Goal: Transaction & Acquisition: Purchase product/service

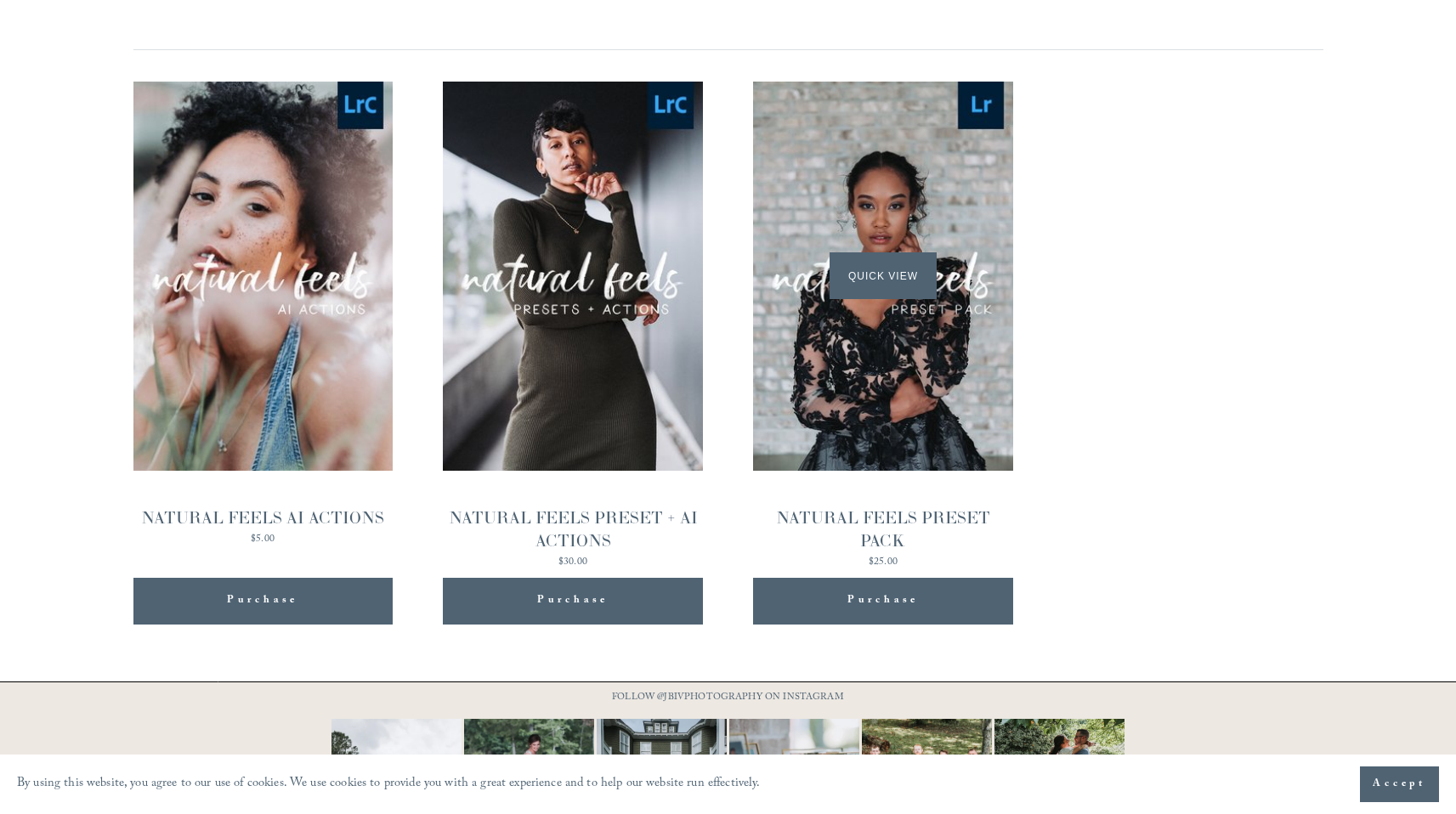
scroll to position [1682, 0]
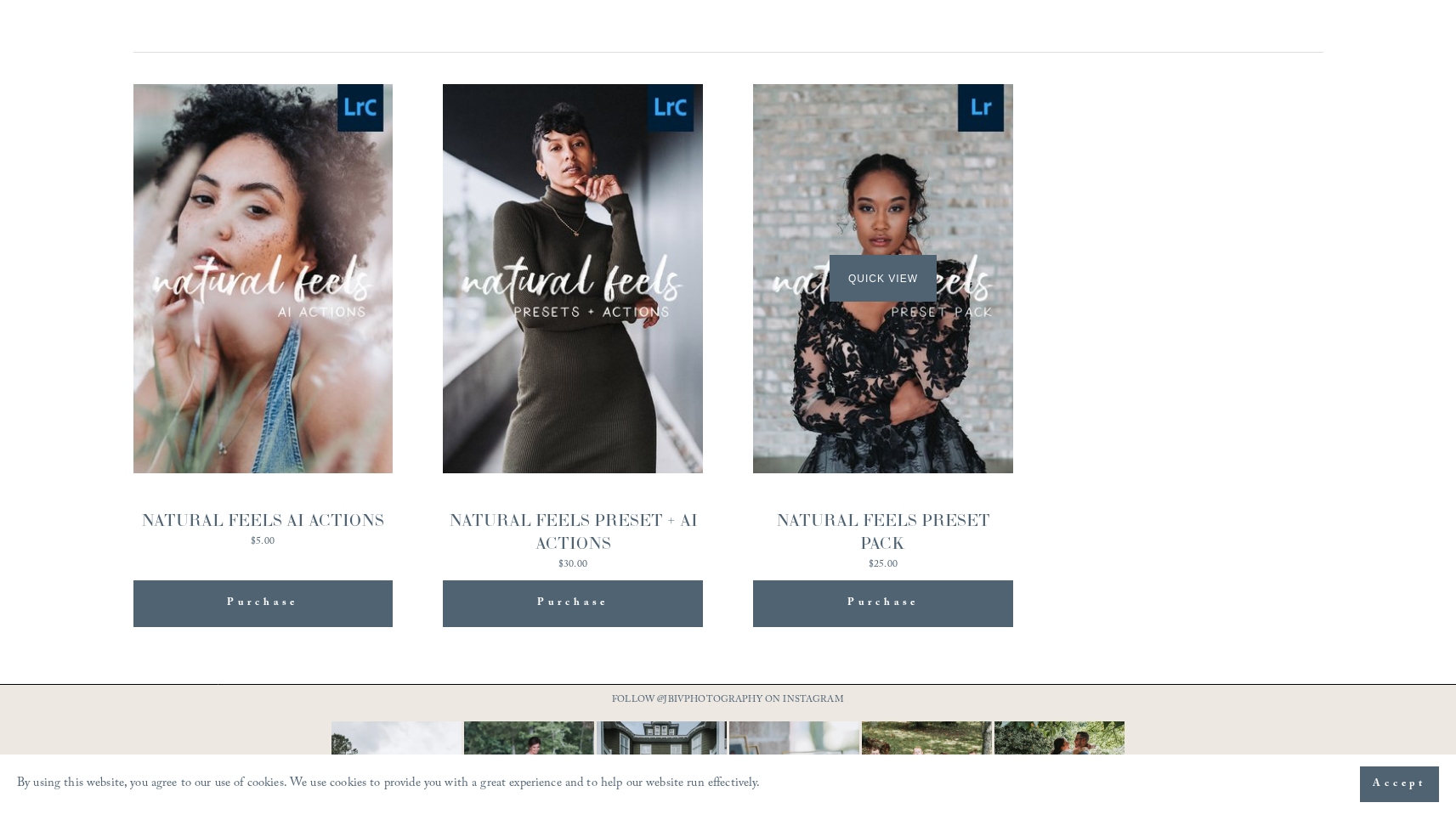
click at [899, 284] on span "Quick View" at bounding box center [883, 278] width 106 height 47
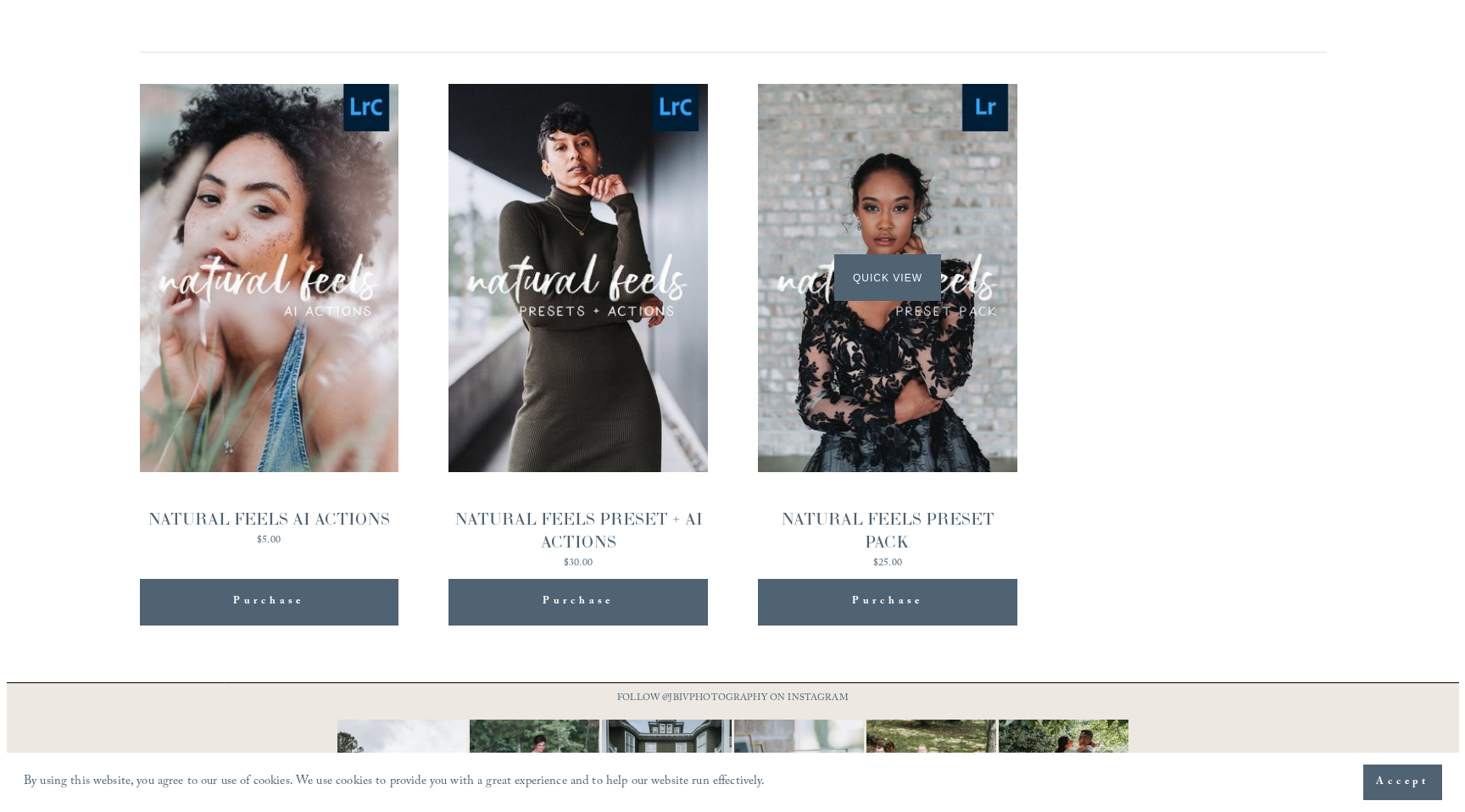
scroll to position [1681, 0]
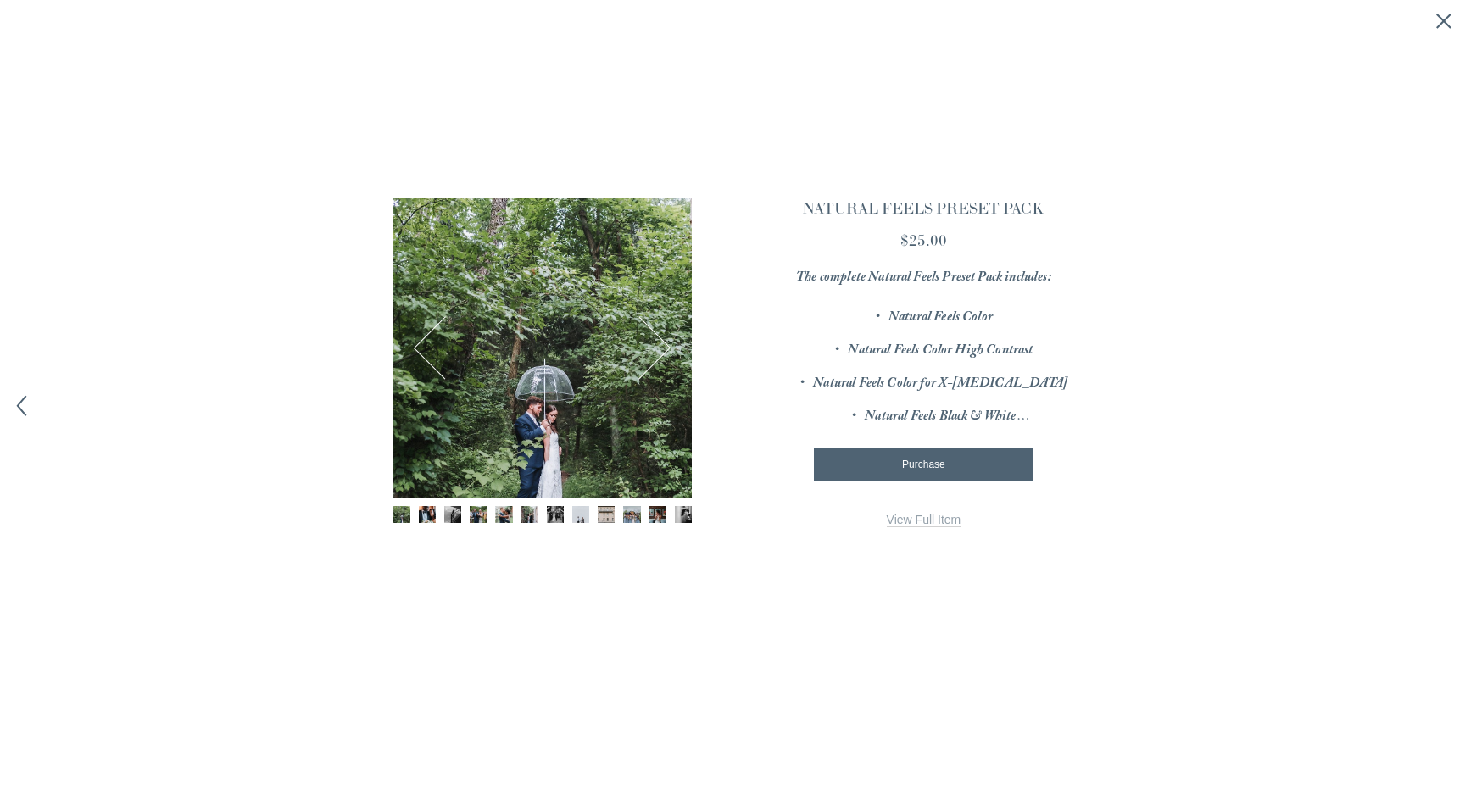
click at [919, 518] on link "View Full Item" at bounding box center [924, 520] width 74 height 15
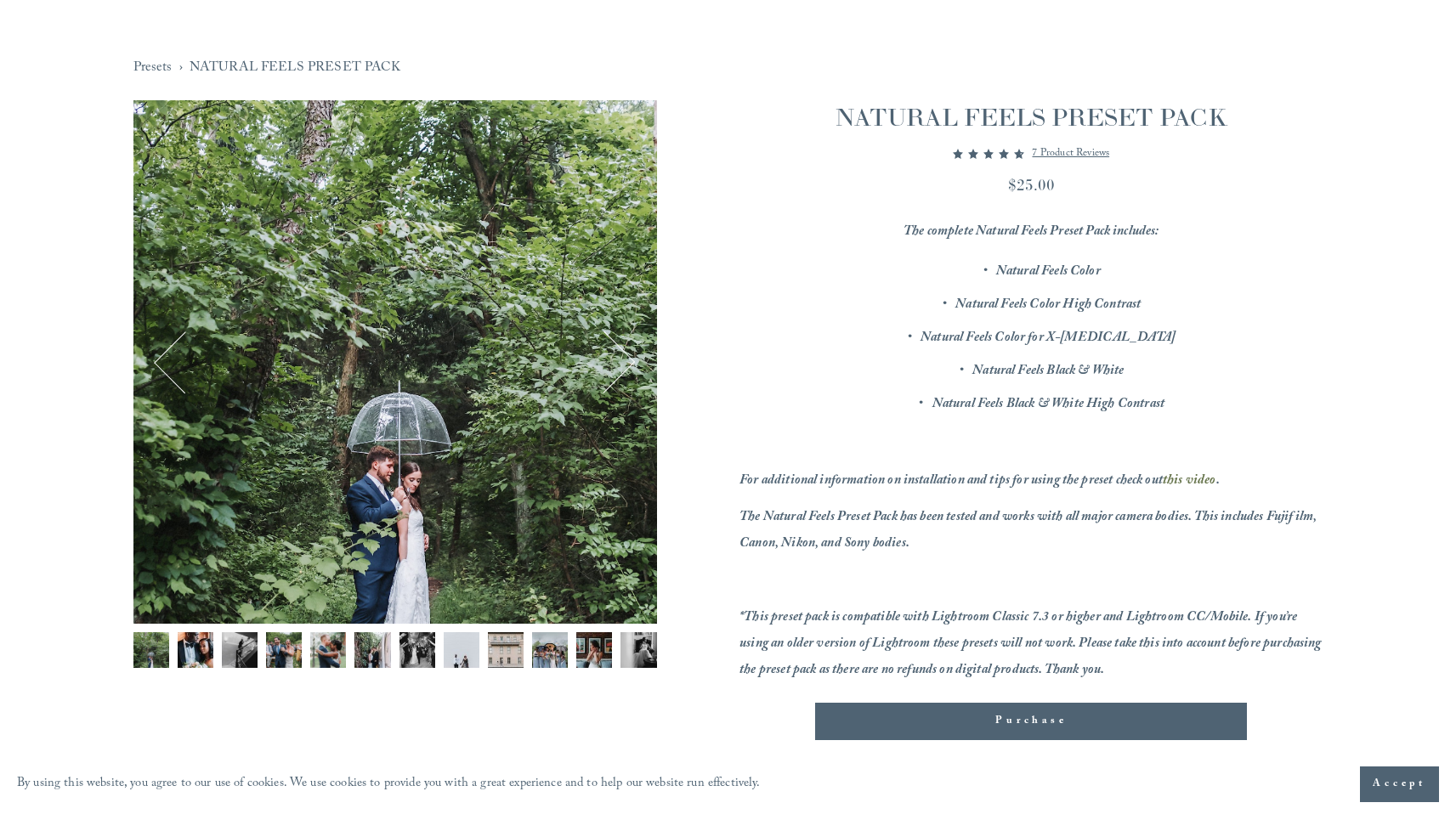
scroll to position [110, 0]
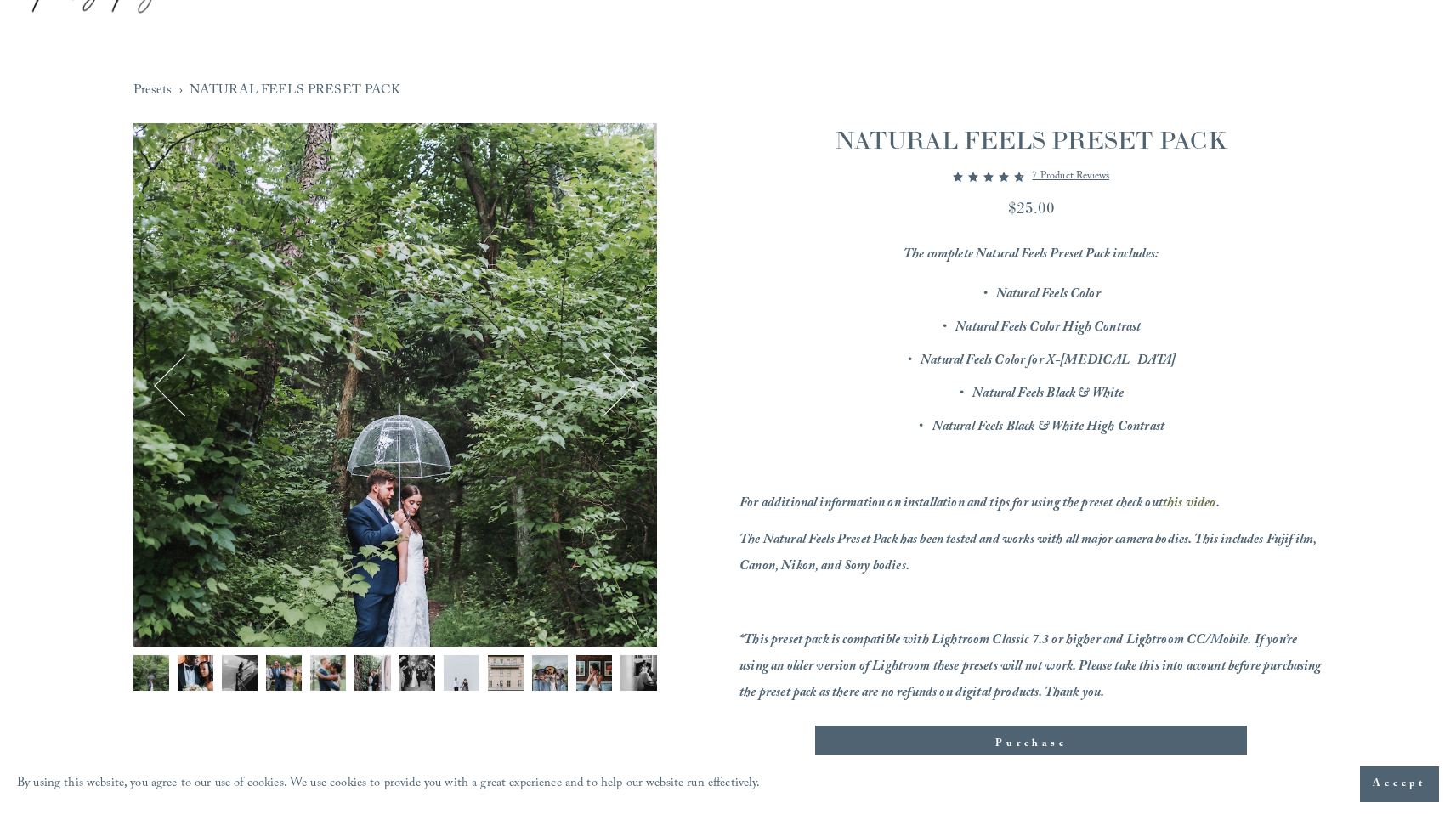
click at [192, 678] on img "Image 2 of 12" at bounding box center [195, 673] width 36 height 36
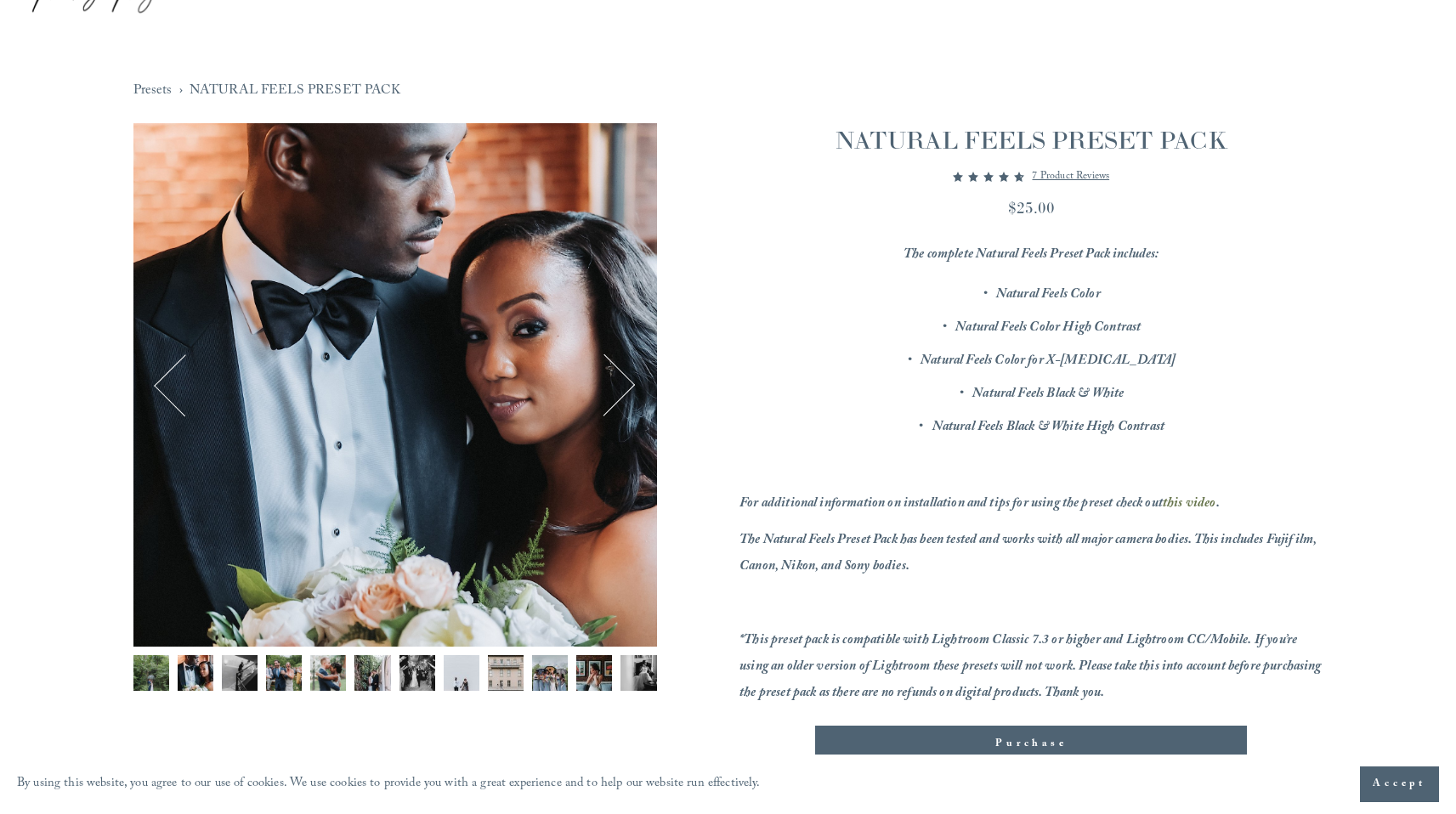
click at [222, 669] on img "Image 3 of 12" at bounding box center [240, 673] width 36 height 36
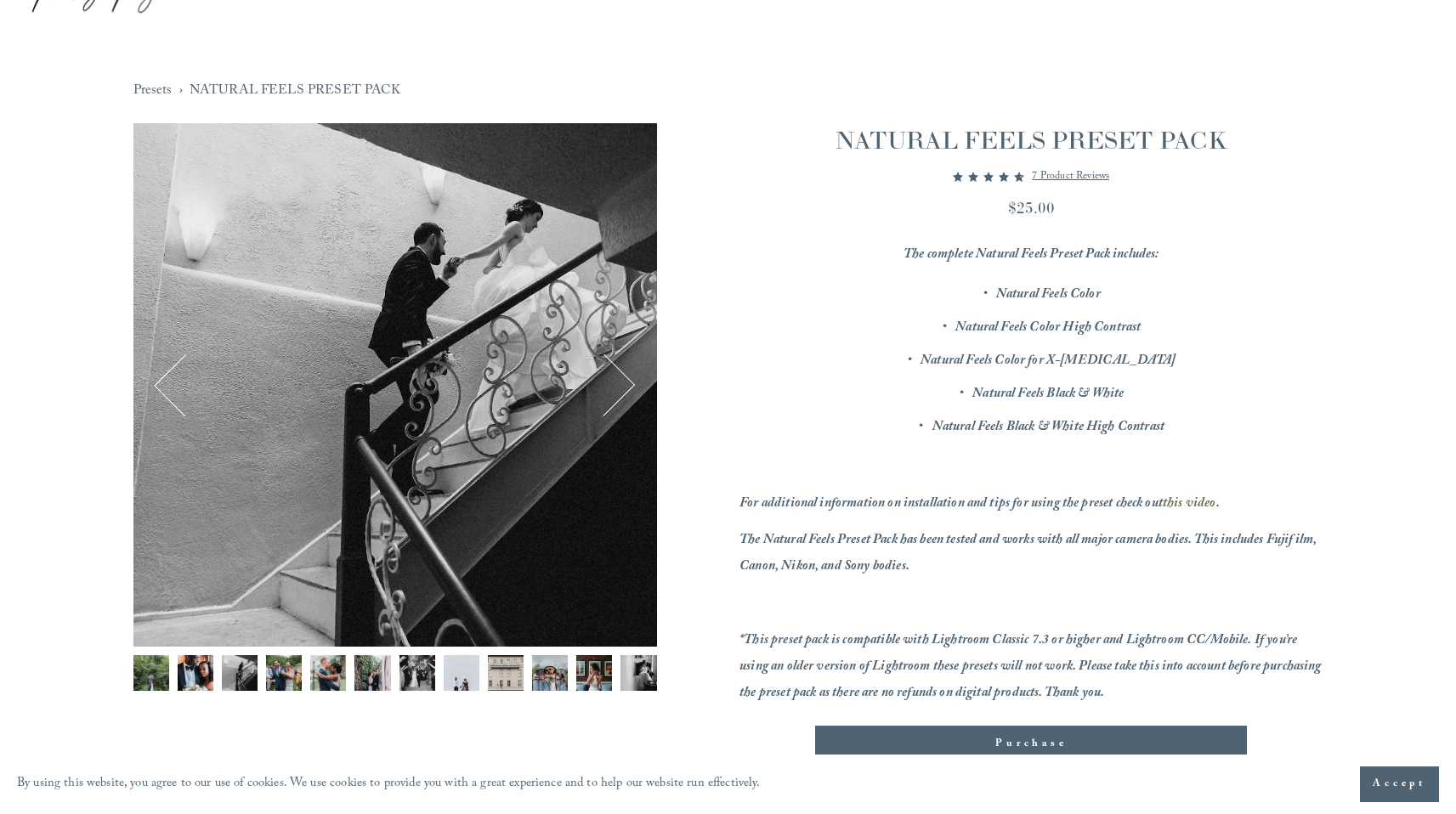
click at [275, 669] on img "Image 4 of 12" at bounding box center [284, 673] width 36 height 36
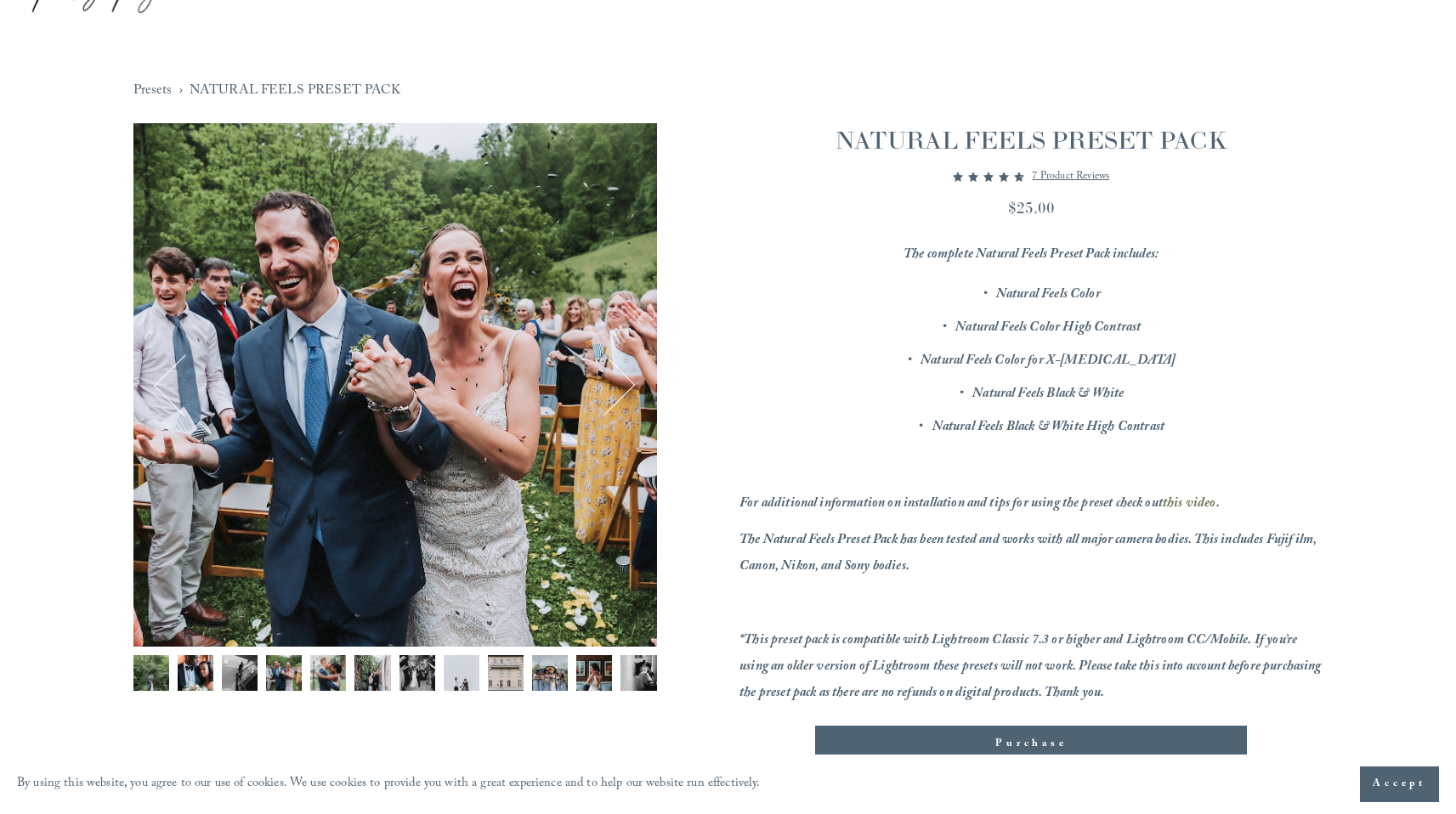
click at [314, 669] on img "Image 5 of 12" at bounding box center [328, 673] width 36 height 36
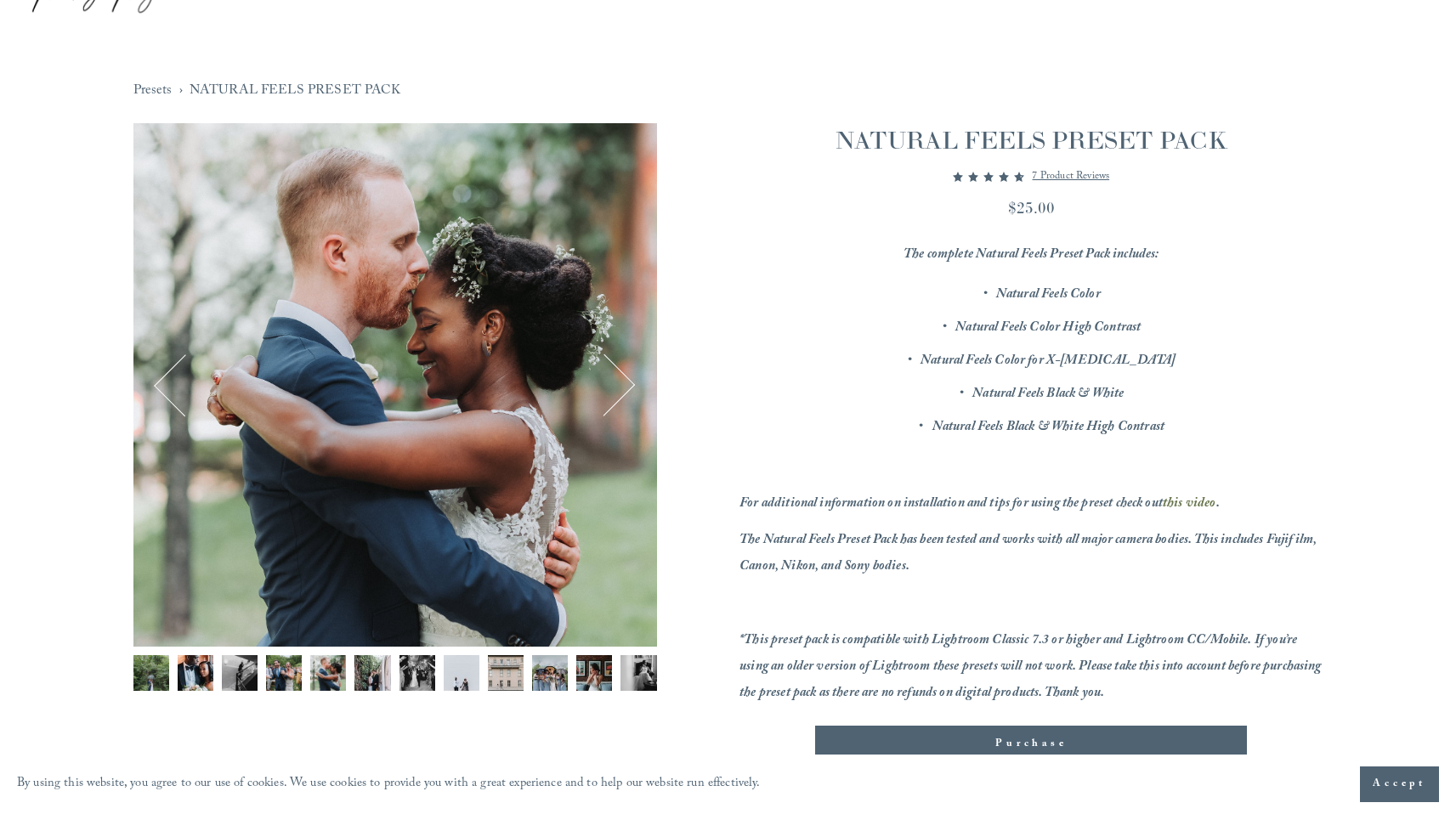
click at [354, 664] on img "Image 6 of 12" at bounding box center [372, 673] width 36 height 36
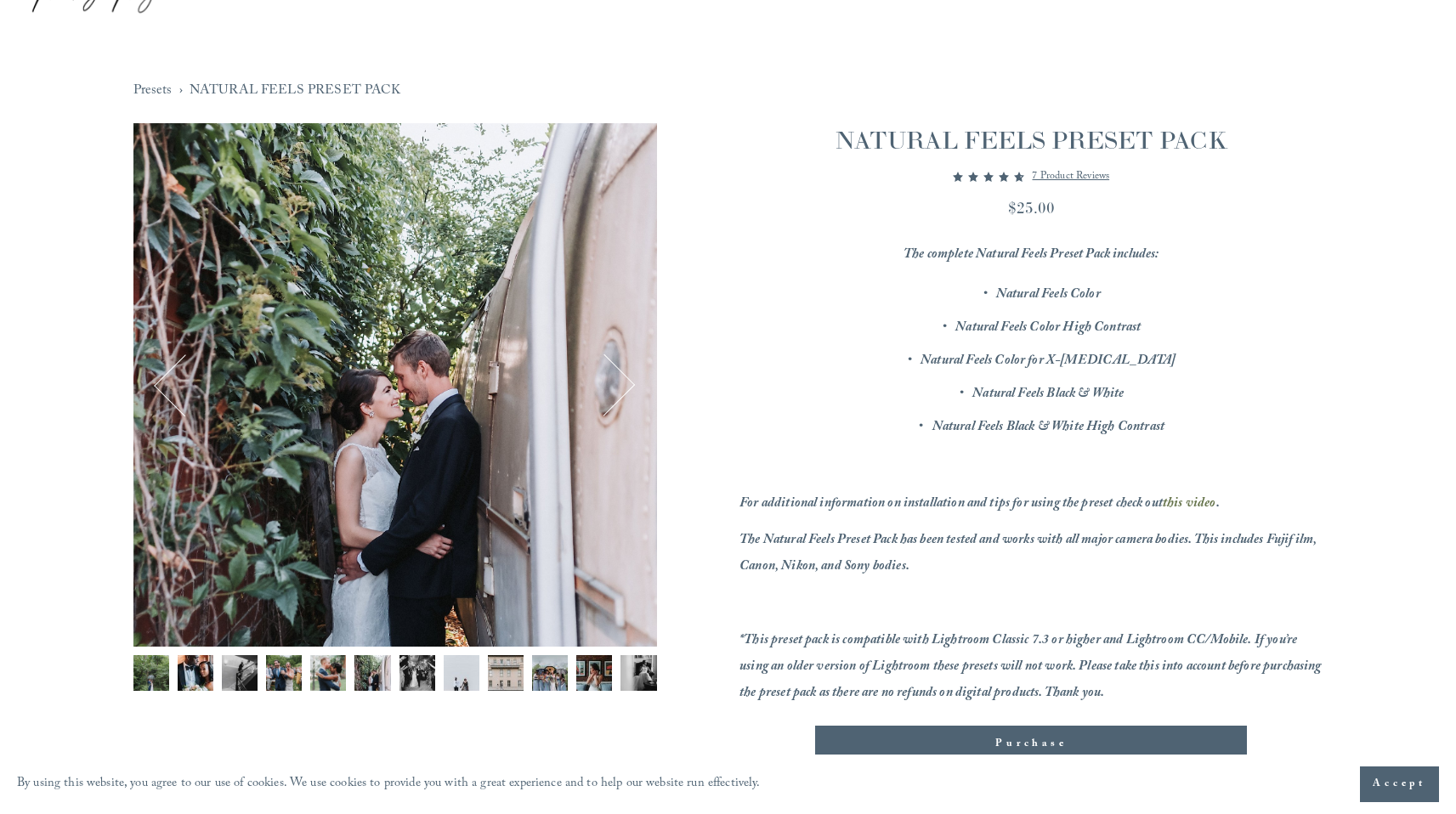
click at [401, 663] on img "Image 7 of 12" at bounding box center [418, 673] width 36 height 36
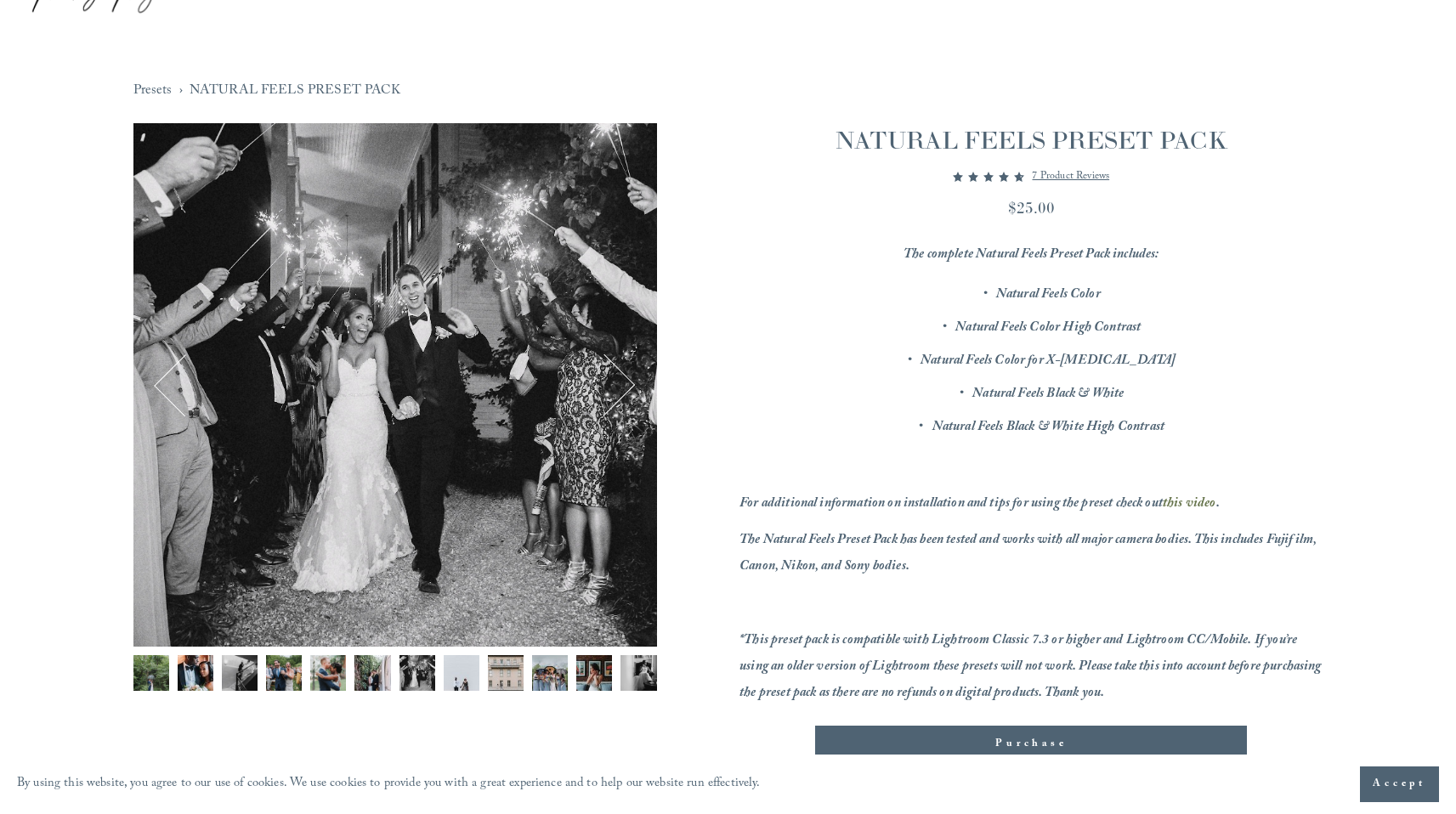
click at [436, 659] on div "Gallery thumbnails" at bounding box center [396, 677] width 524 height 45
click at [453, 659] on img "Image 8 of 12" at bounding box center [461, 673] width 36 height 36
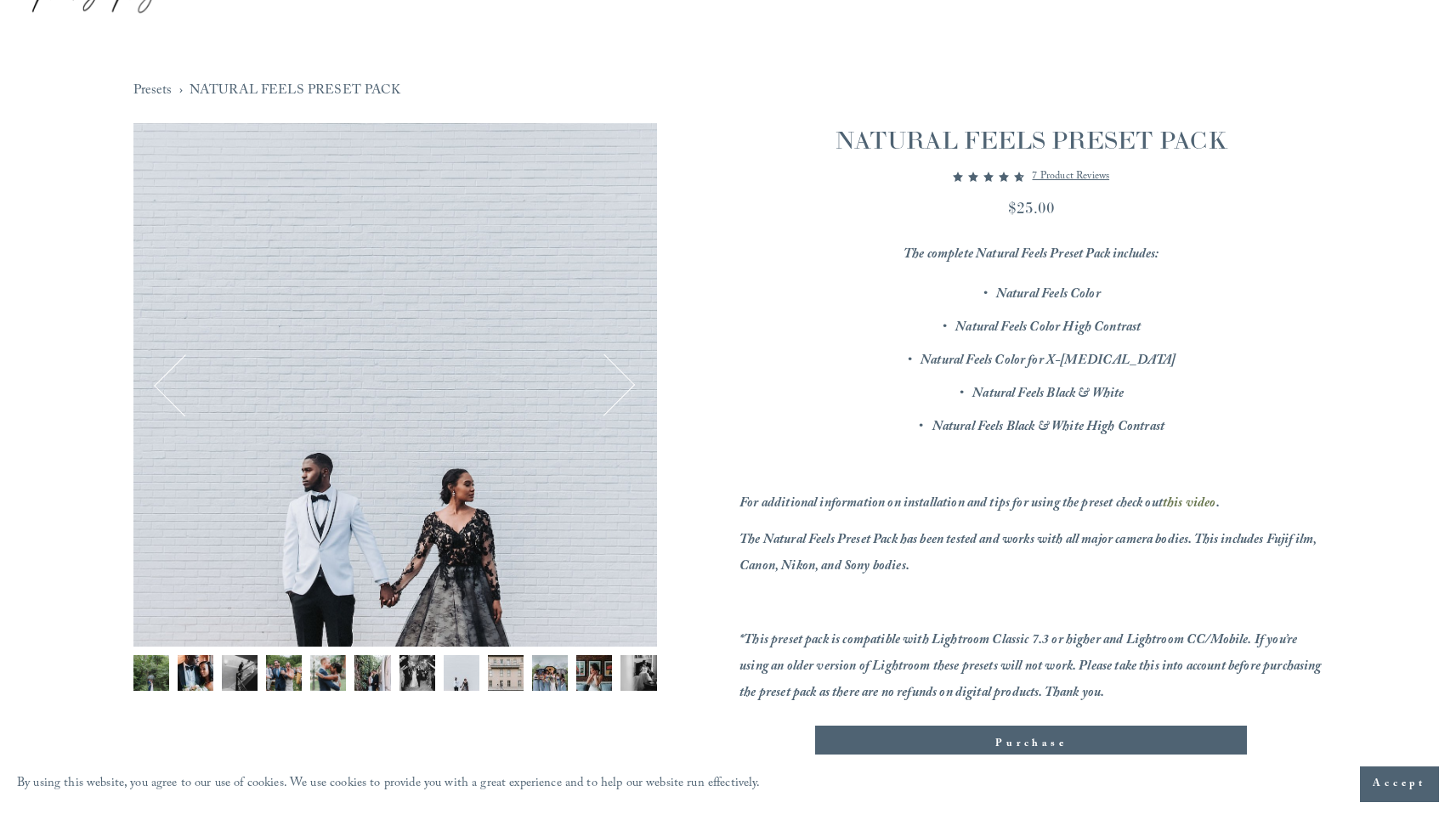
click at [501, 662] on img "Image 9 of 12" at bounding box center [506, 673] width 36 height 36
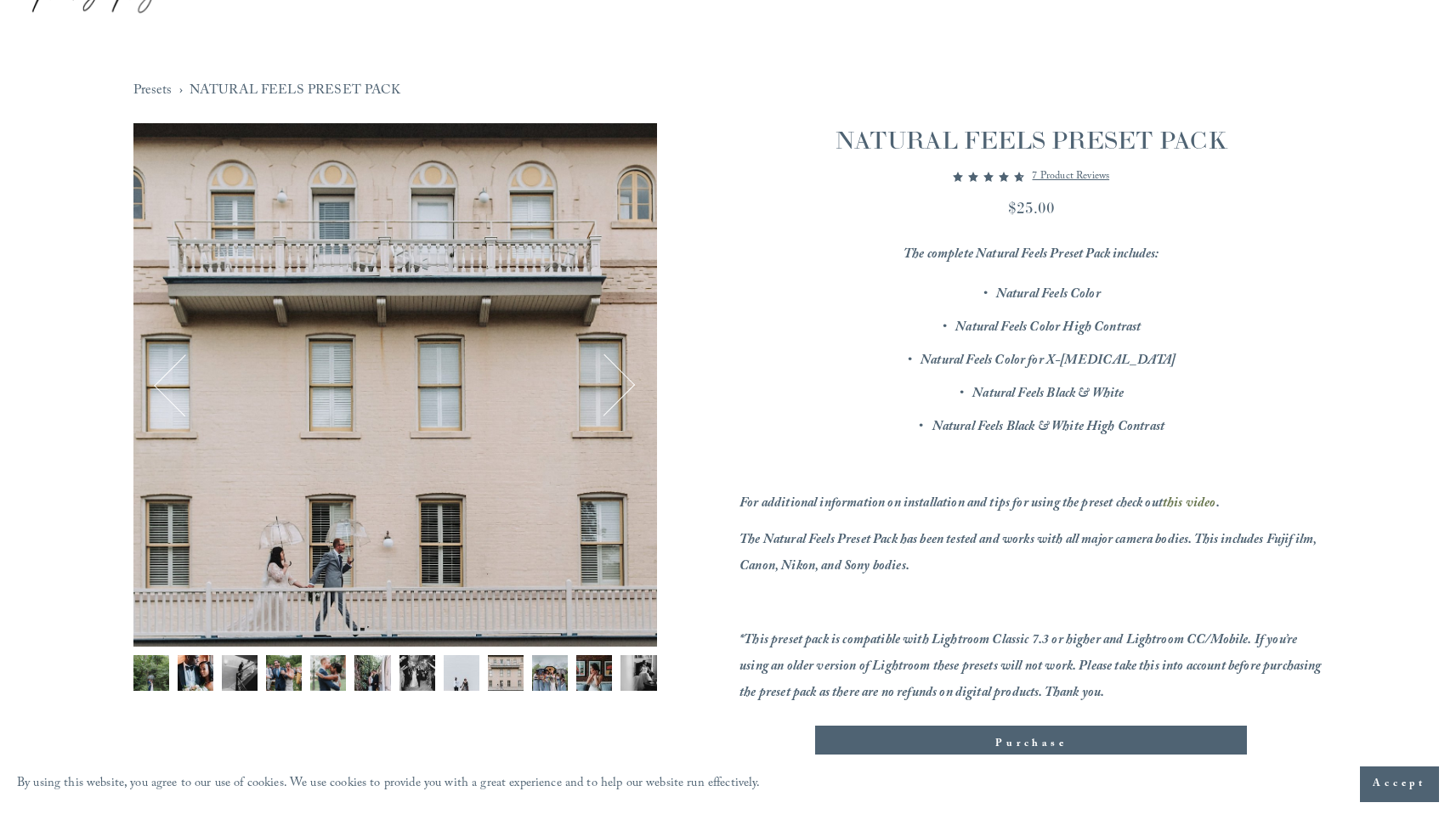
click at [551, 666] on img "Image 10 of 12" at bounding box center [550, 673] width 36 height 36
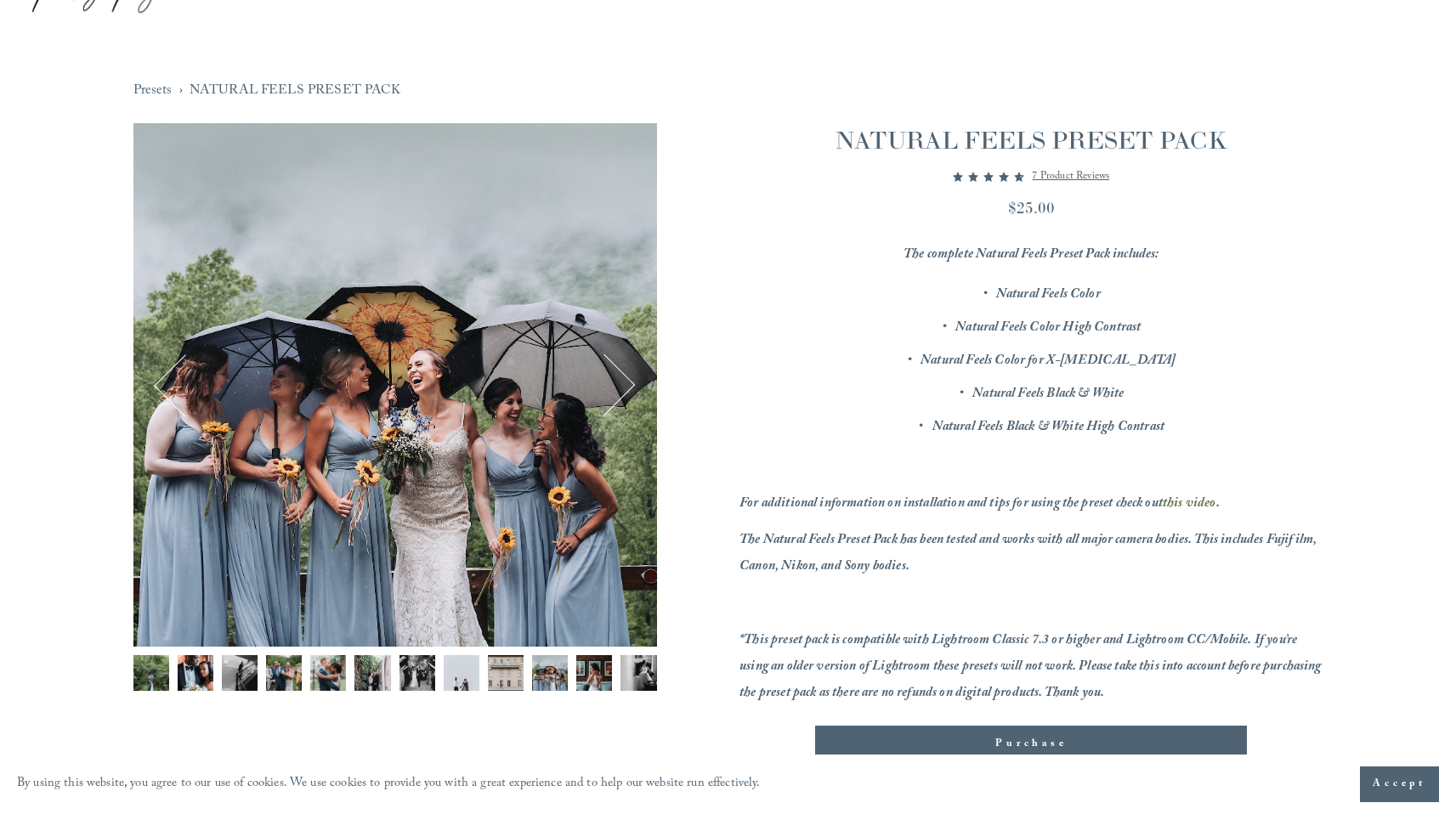
click at [561, 681] on img "Image 10 of 12" at bounding box center [550, 673] width 36 height 36
click at [593, 670] on img "Image 11 of 12" at bounding box center [594, 673] width 36 height 36
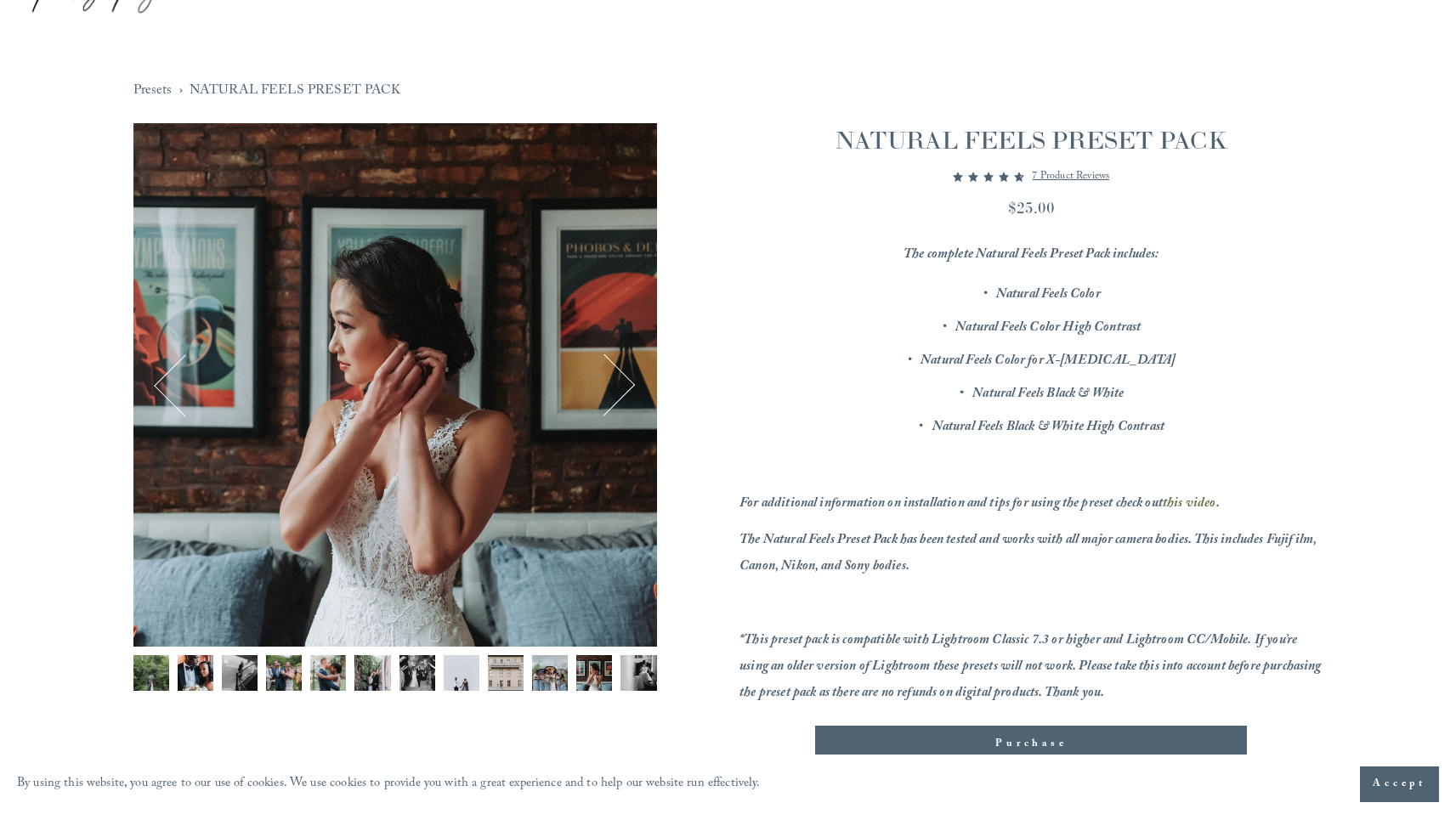
click at [628, 669] on img "Image 12 of 12" at bounding box center [639, 673] width 36 height 36
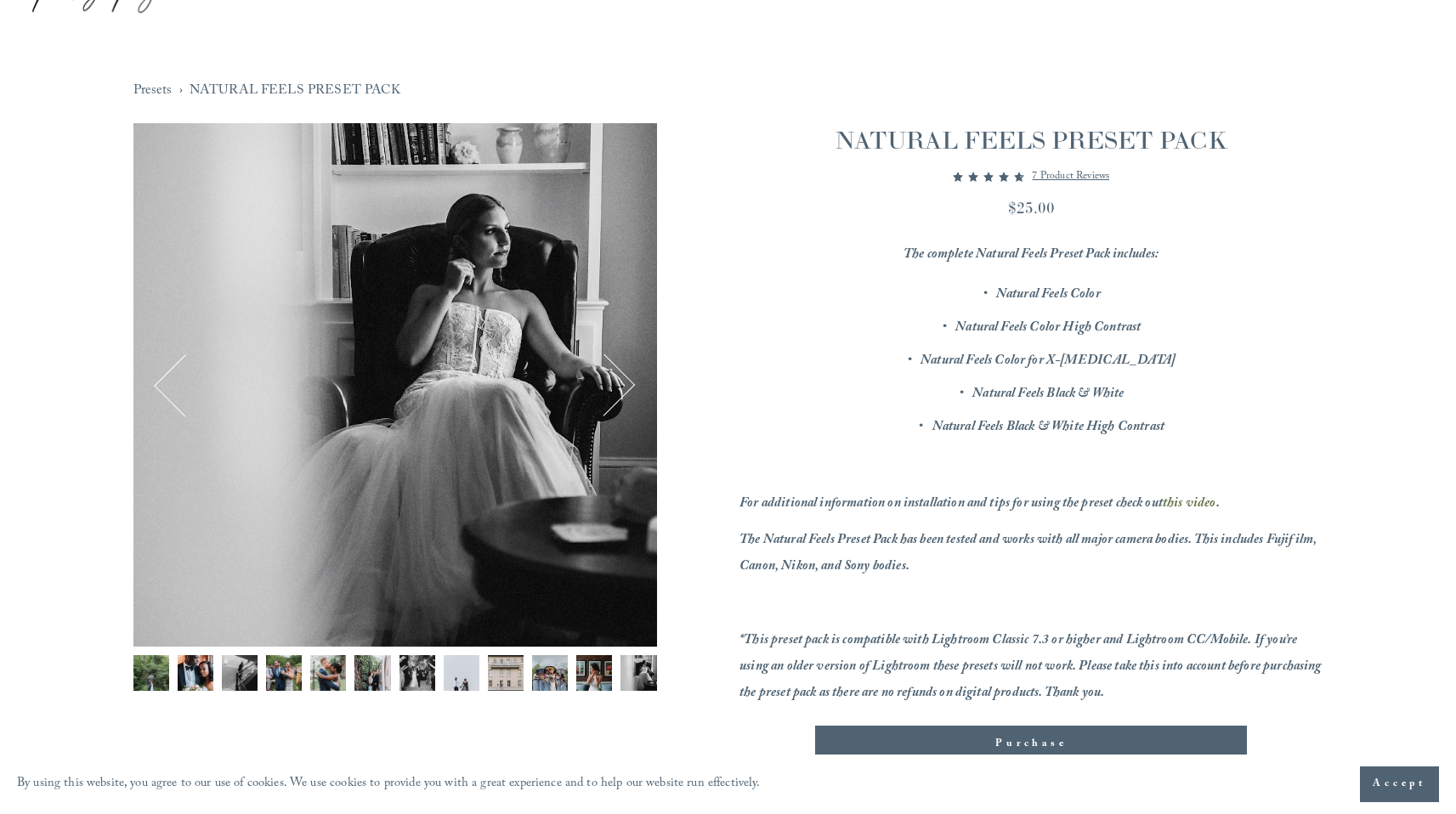
click at [616, 384] on button "Next" at bounding box center [604, 384] width 61 height 60
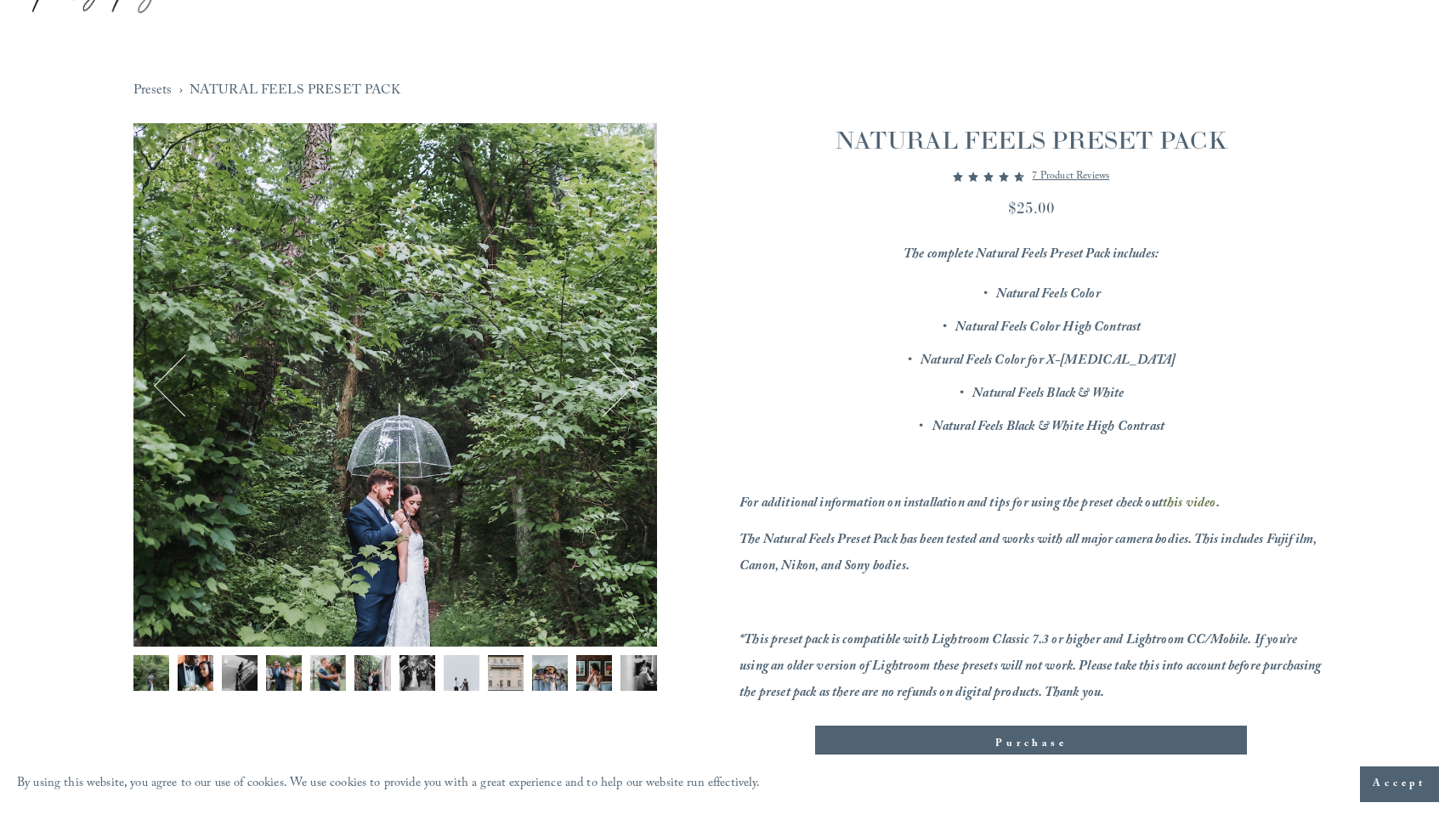
click at [624, 328] on div "Image 1 of 12" at bounding box center [396, 385] width 524 height 523
click at [624, 364] on button "Next" at bounding box center [604, 384] width 61 height 60
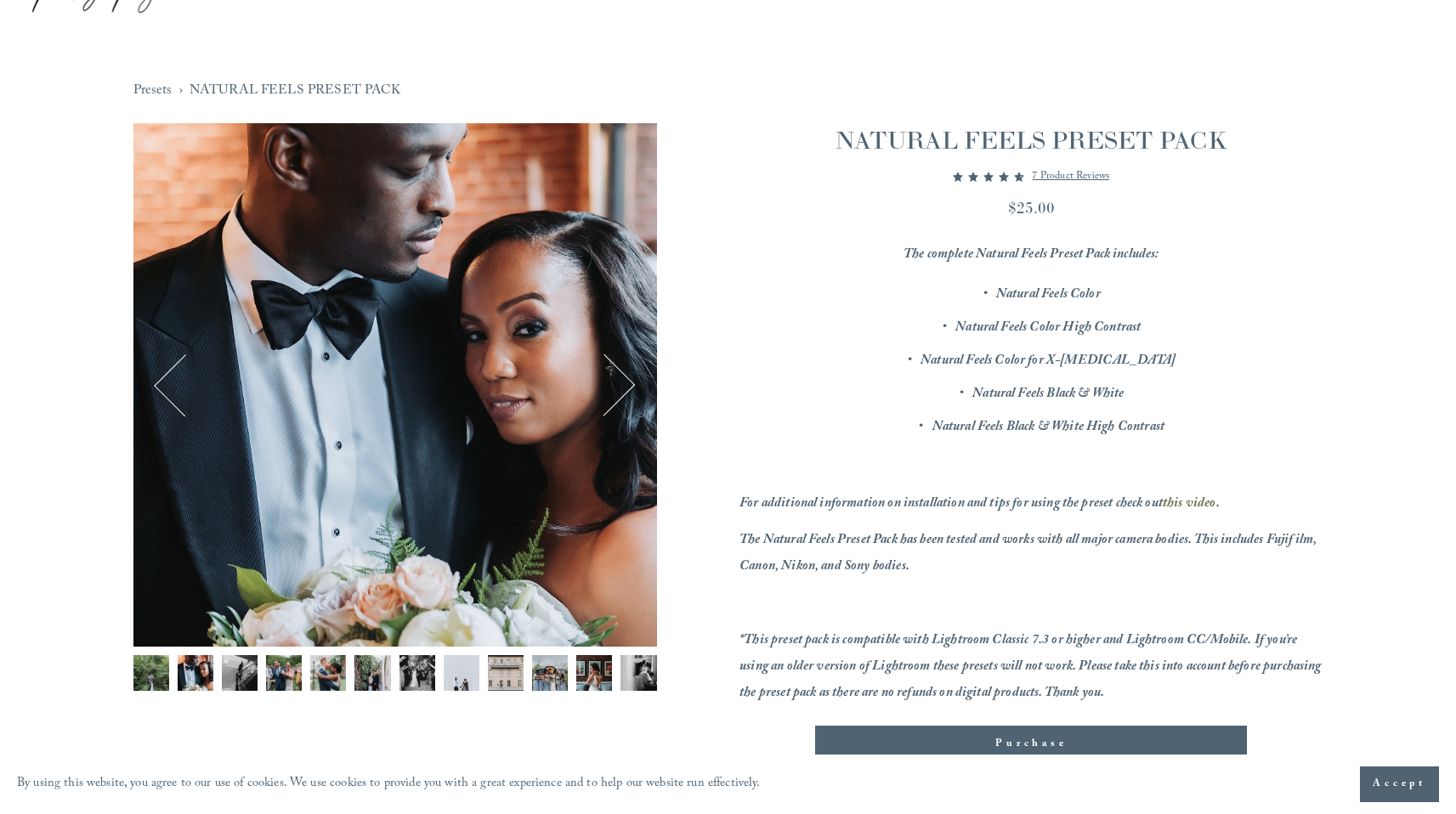
click at [624, 385] on button "Next" at bounding box center [604, 384] width 61 height 60
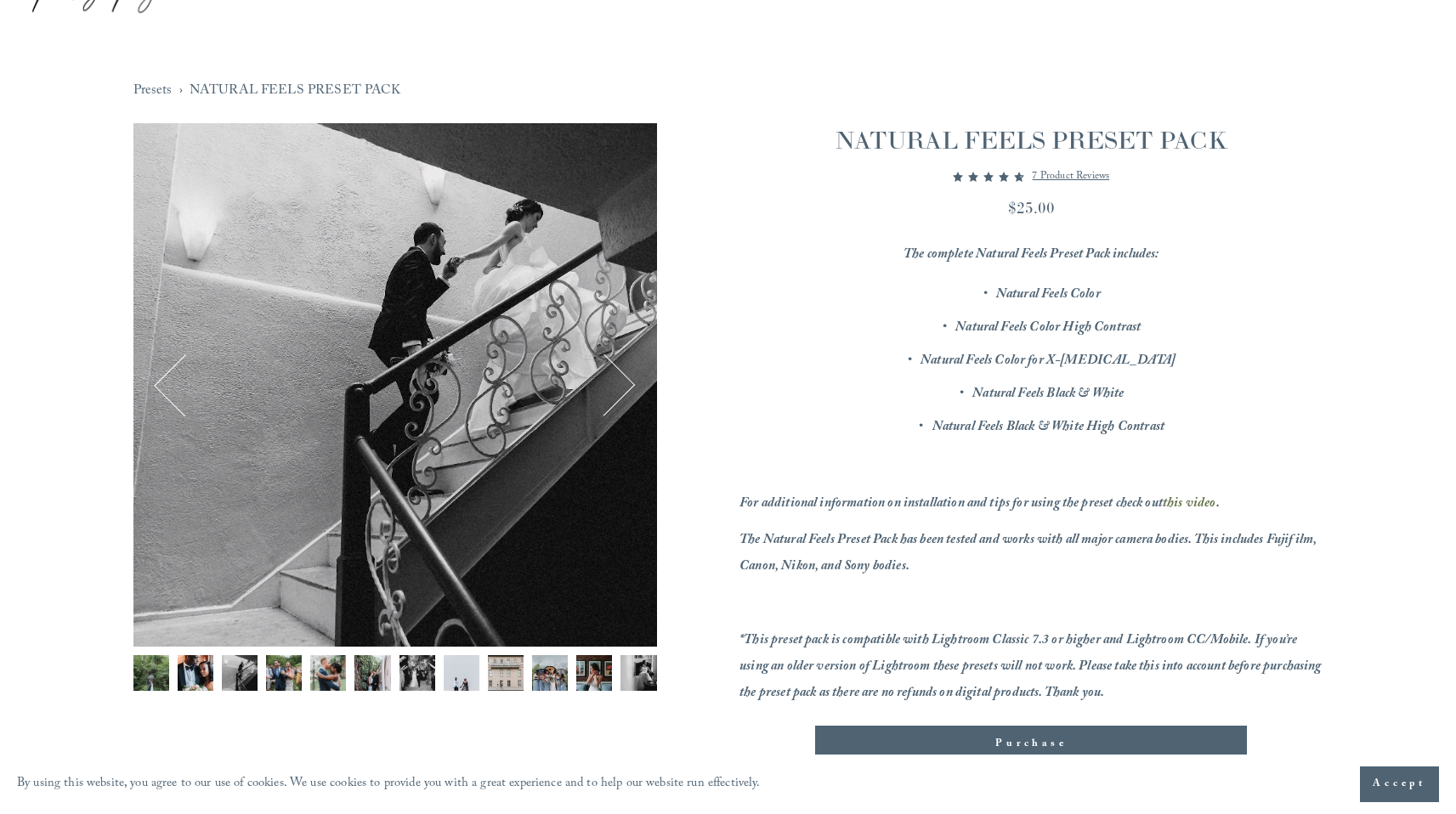
click at [624, 385] on button "Next" at bounding box center [604, 384] width 61 height 60
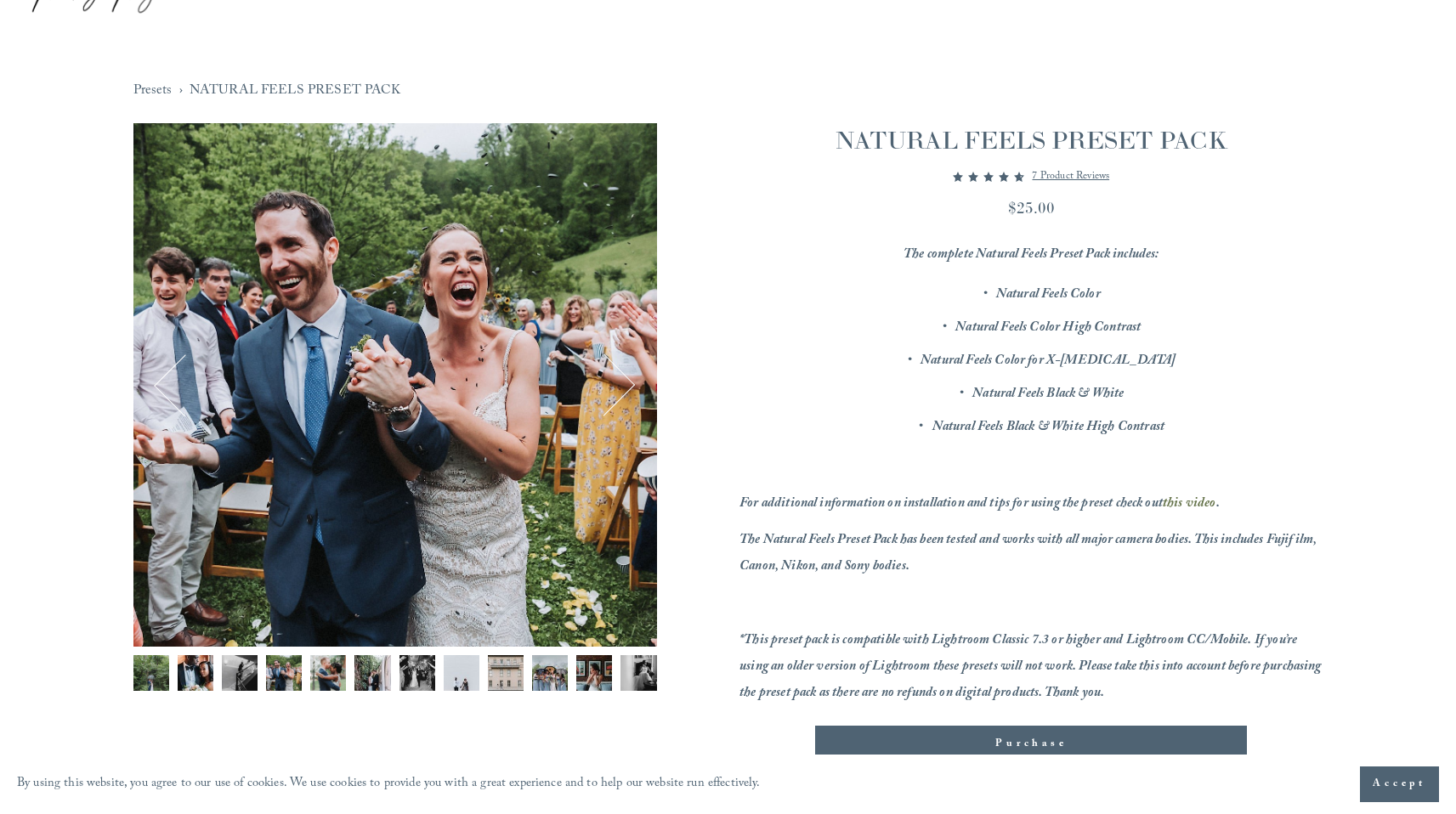
click at [624, 385] on button "Next" at bounding box center [604, 384] width 61 height 60
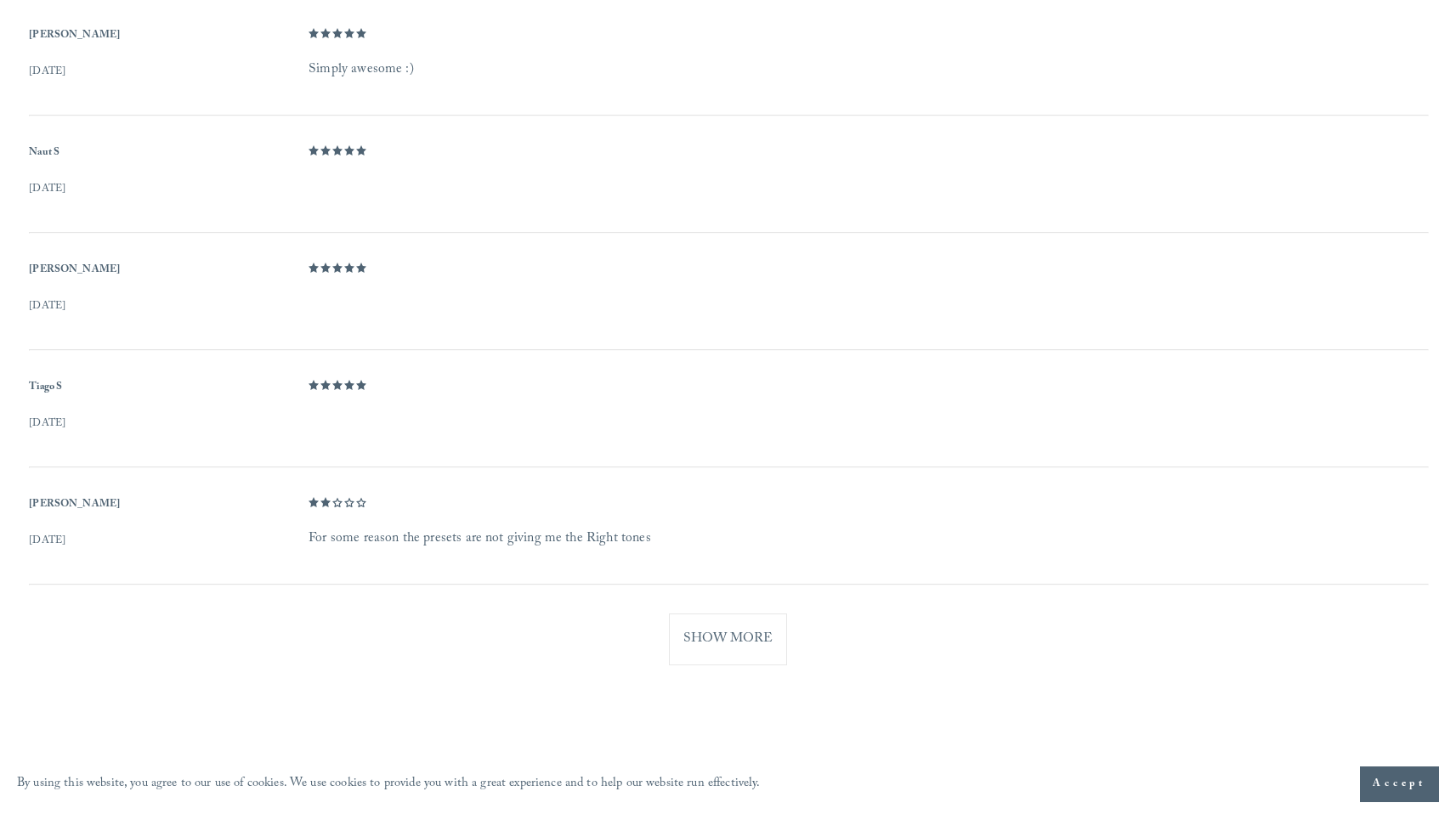
scroll to position [1124, 0]
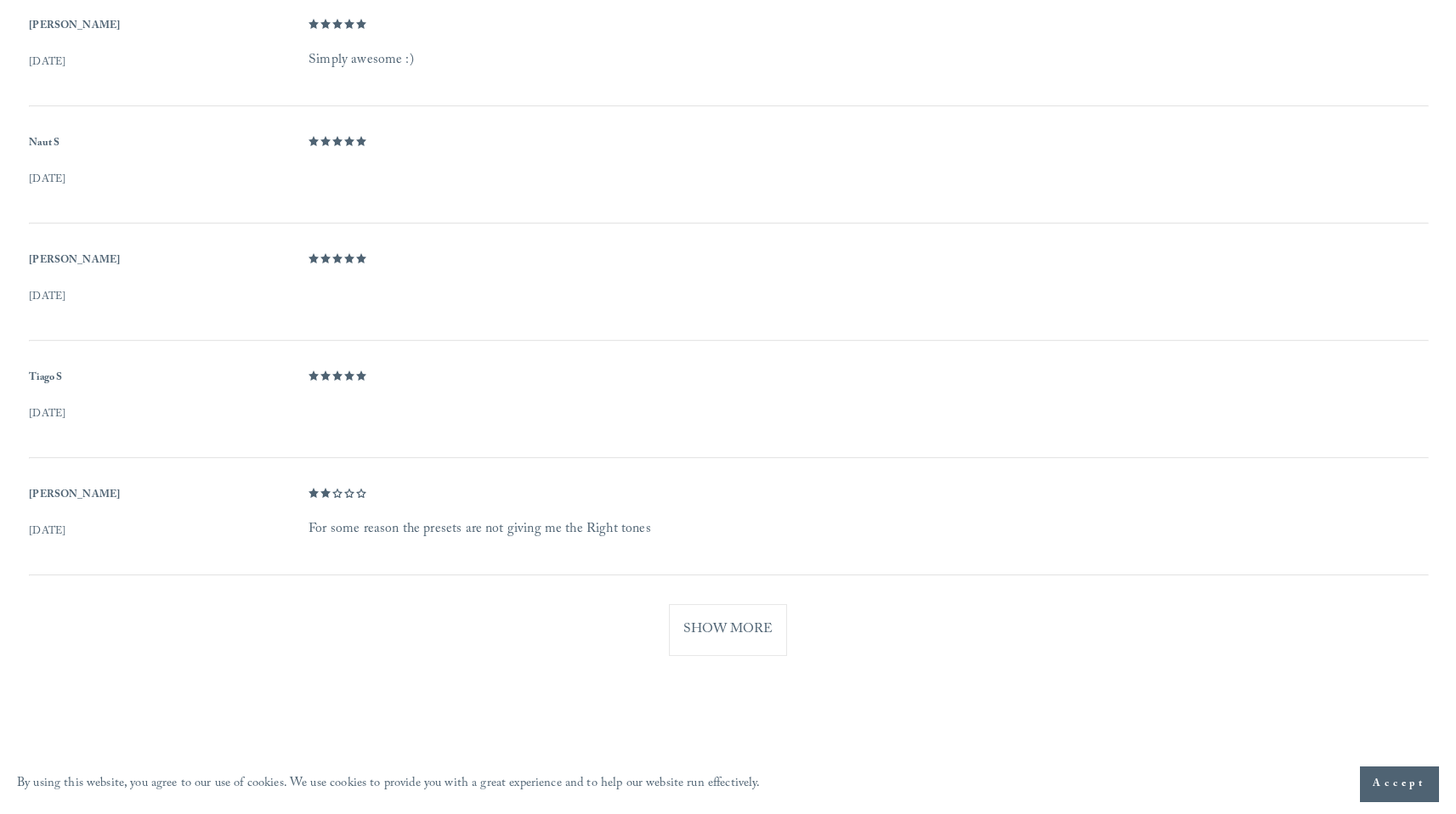
click at [732, 637] on button "Show More" at bounding box center [728, 630] width 118 height 52
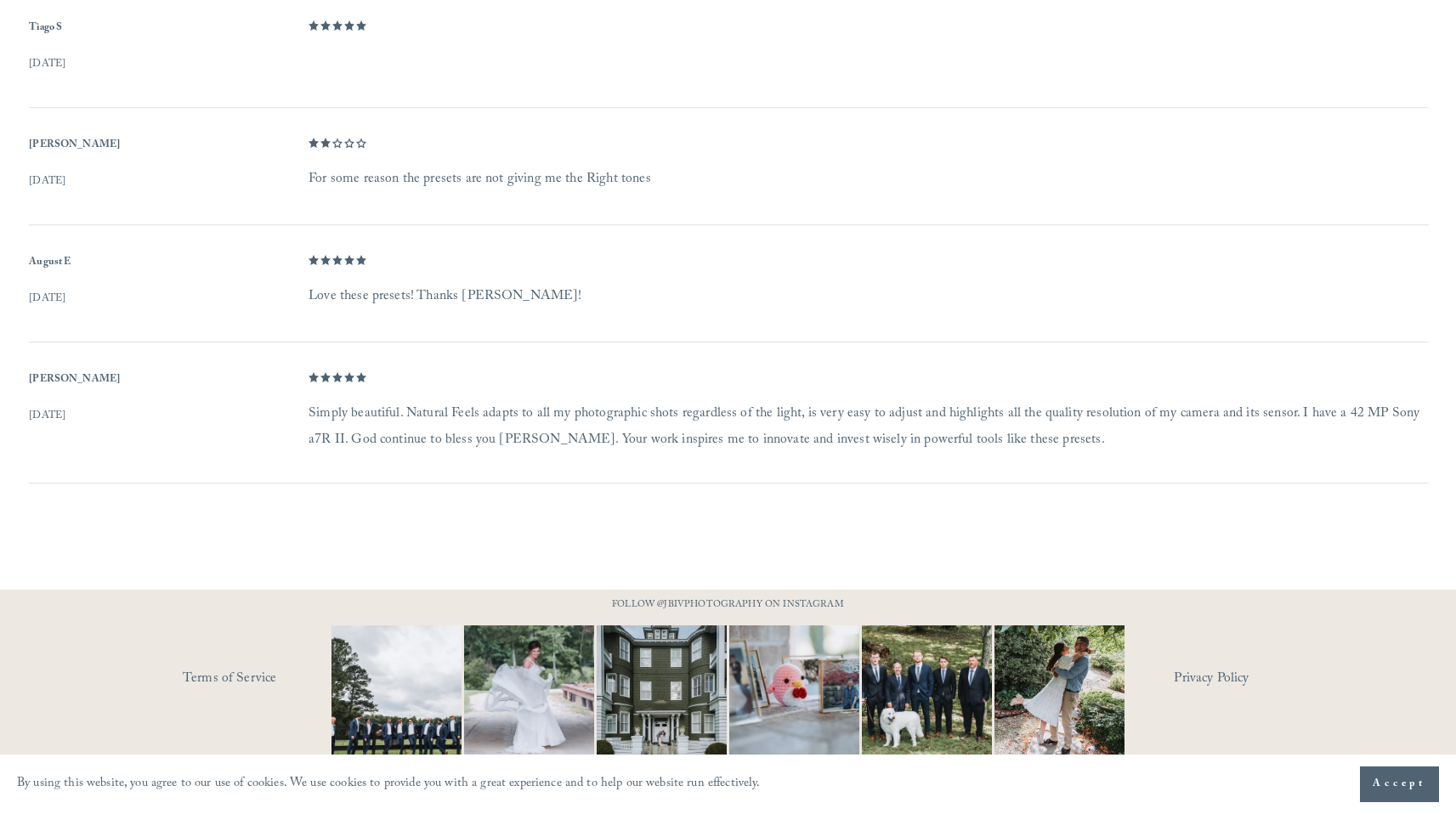
scroll to position [1485, 0]
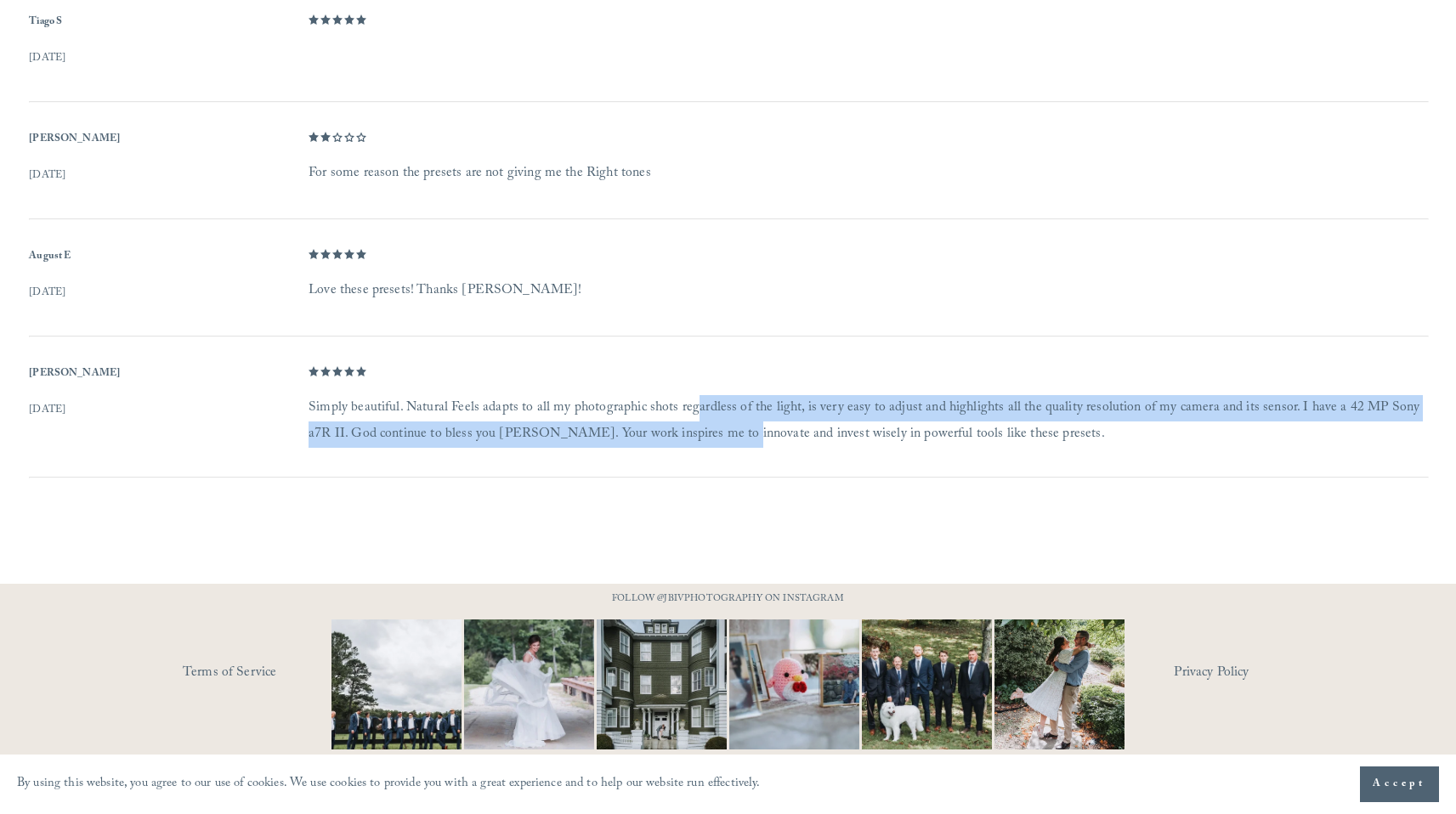
drag, startPoint x: 697, startPoint y: 413, endPoint x: 718, endPoint y: 432, distance: 28.3
click at [718, 432] on dd "Simply beautiful. Natural Feels adapts to all my photographic shots regardless …" at bounding box center [868, 421] width 1119 height 53
drag, startPoint x: 731, startPoint y: 432, endPoint x: 689, endPoint y: 407, distance: 48.9
click at [689, 407] on dd "Simply beautiful. Natural Feels adapts to all my photographic shots regardless …" at bounding box center [868, 421] width 1119 height 53
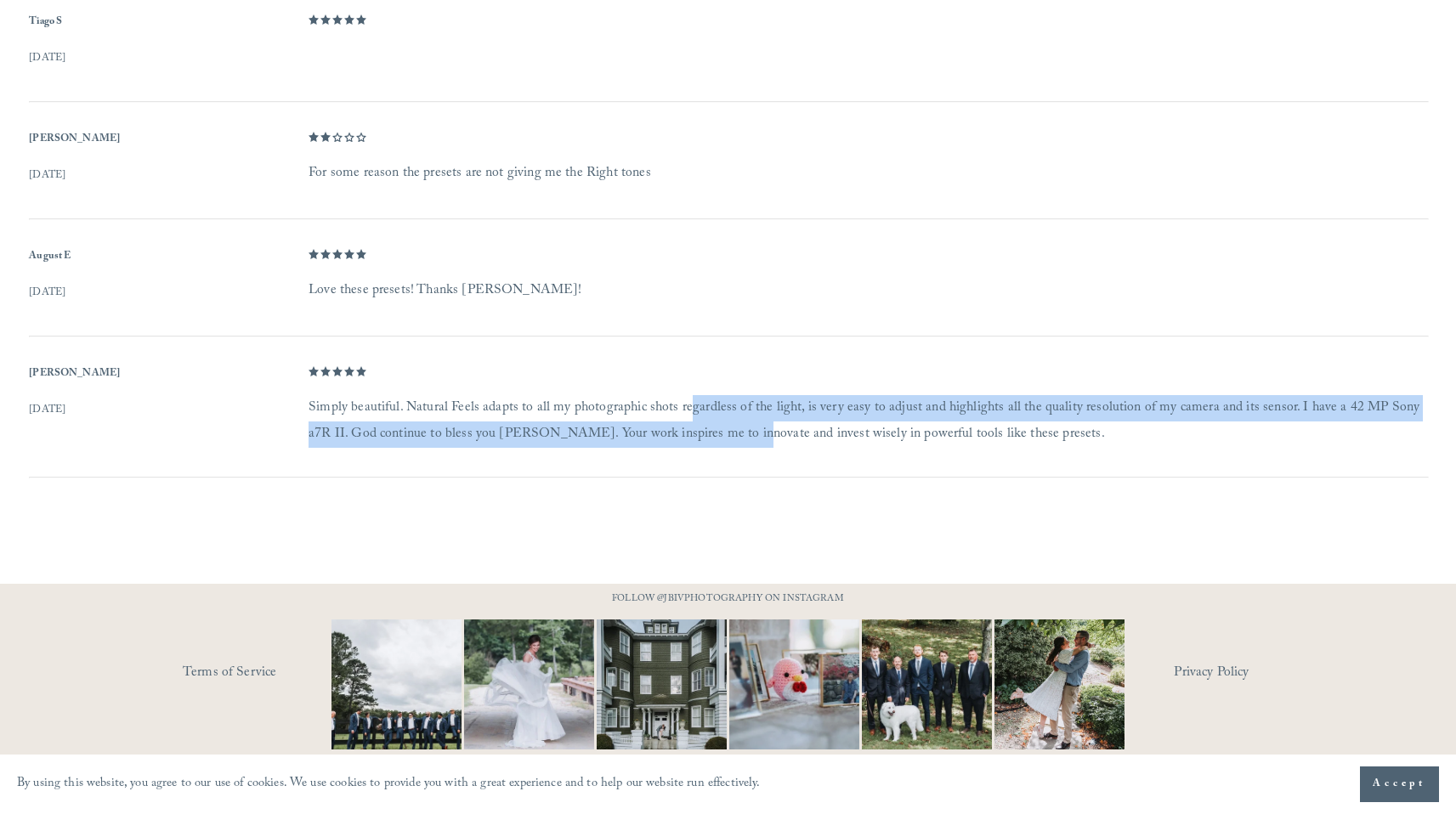
click at [689, 407] on dd "Simply beautiful. Natural Feels adapts to all my photographic shots regardless …" at bounding box center [868, 421] width 1119 height 53
drag, startPoint x: 658, startPoint y: 418, endPoint x: 672, endPoint y: 442, distance: 27.8
click at [672, 442] on dd "Simply beautiful. Natural Feels adapts to all my photographic shots regardless …" at bounding box center [868, 421] width 1119 height 53
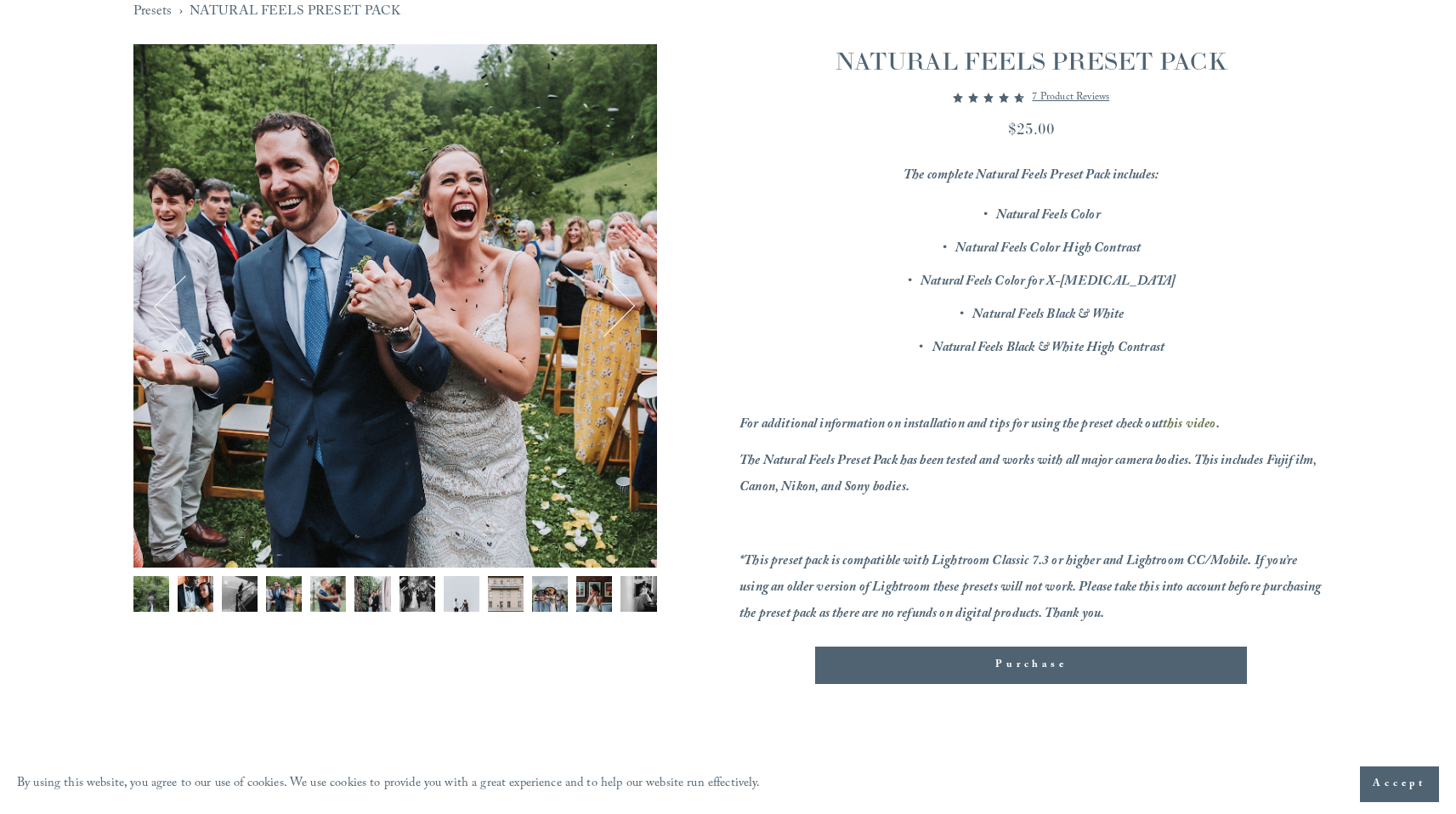
scroll to position [183, 0]
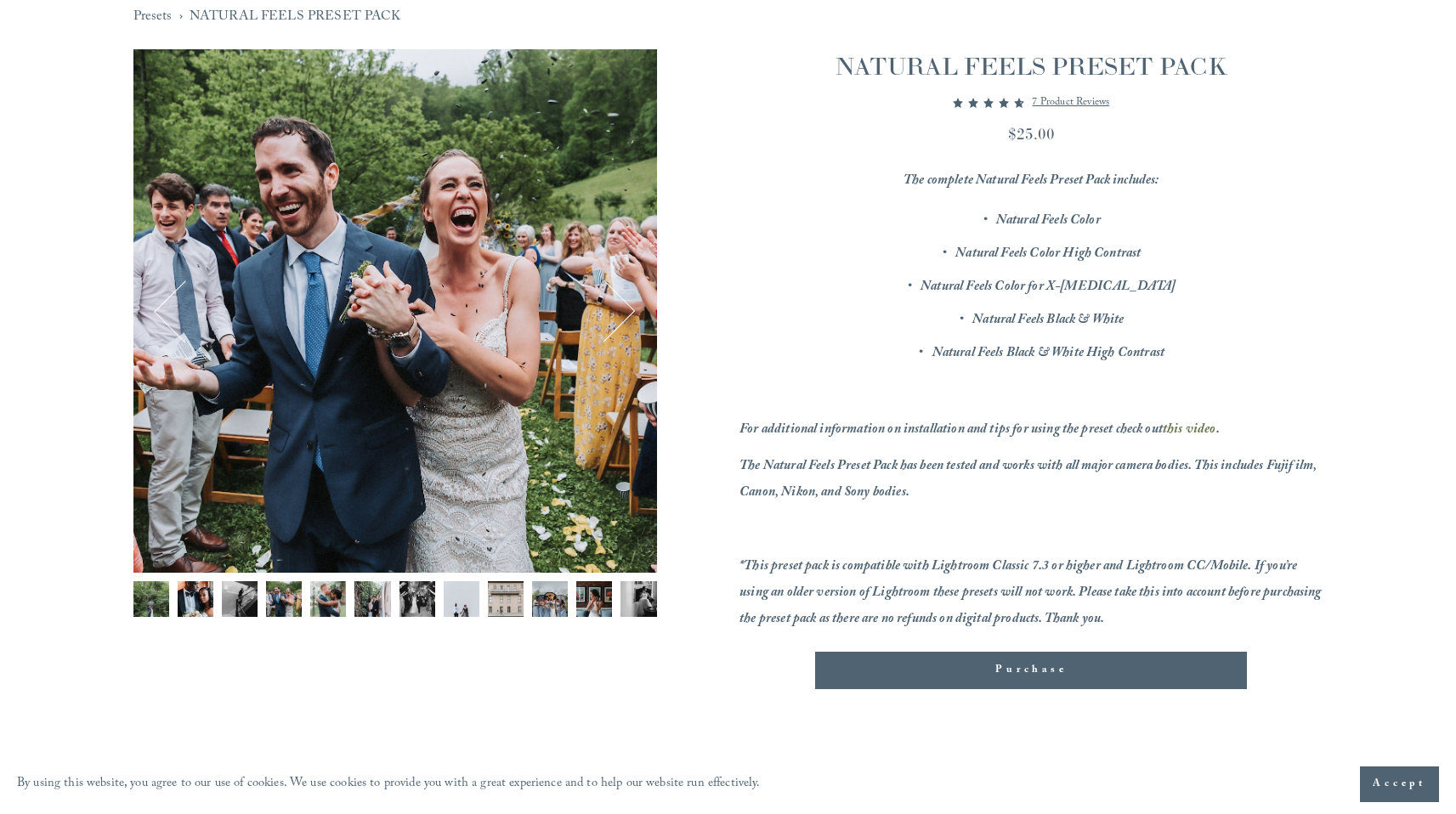
click at [641, 595] on img "Image 12 of 12" at bounding box center [639, 599] width 36 height 36
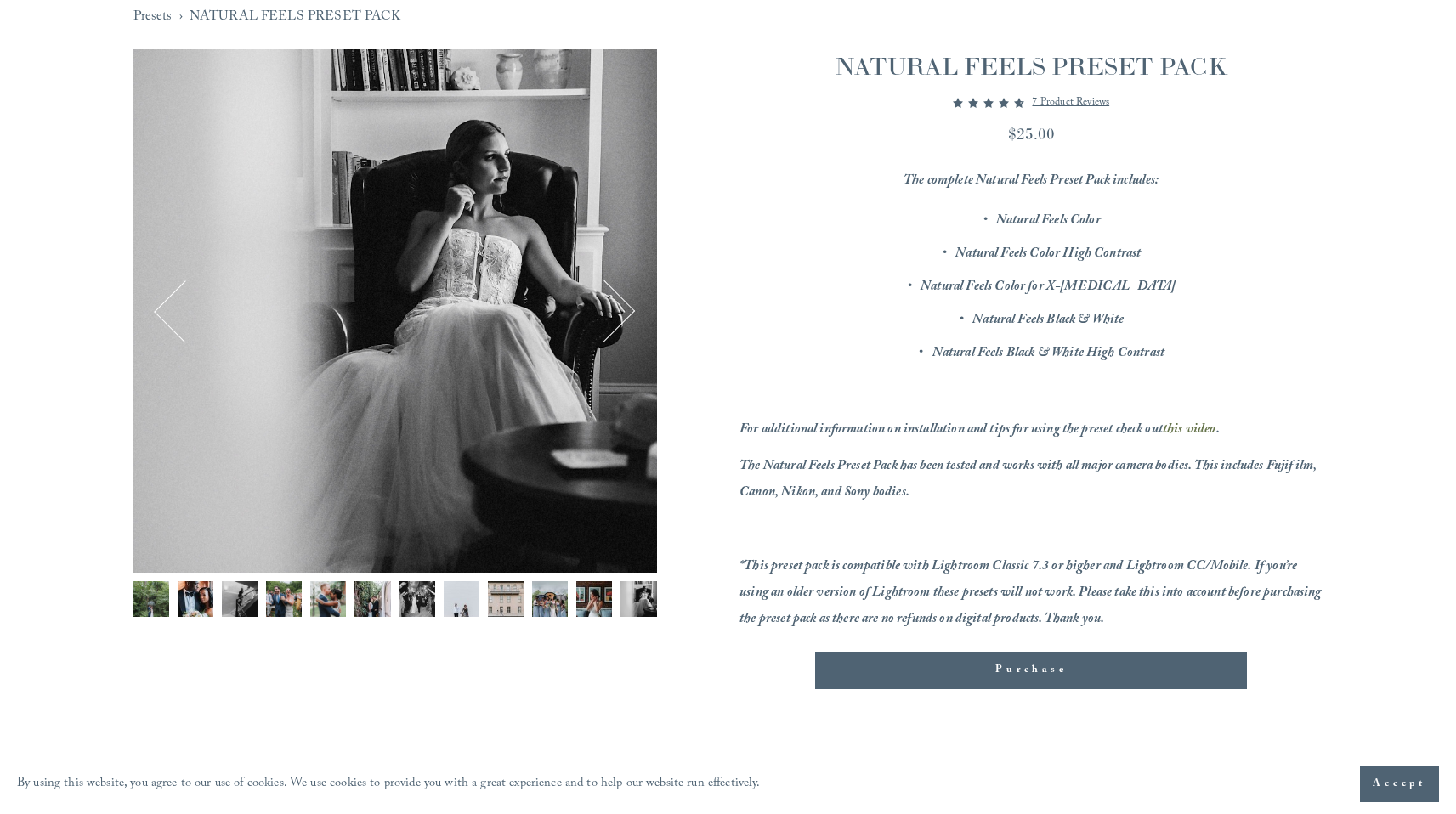
click at [613, 311] on button "Next" at bounding box center [604, 310] width 61 height 60
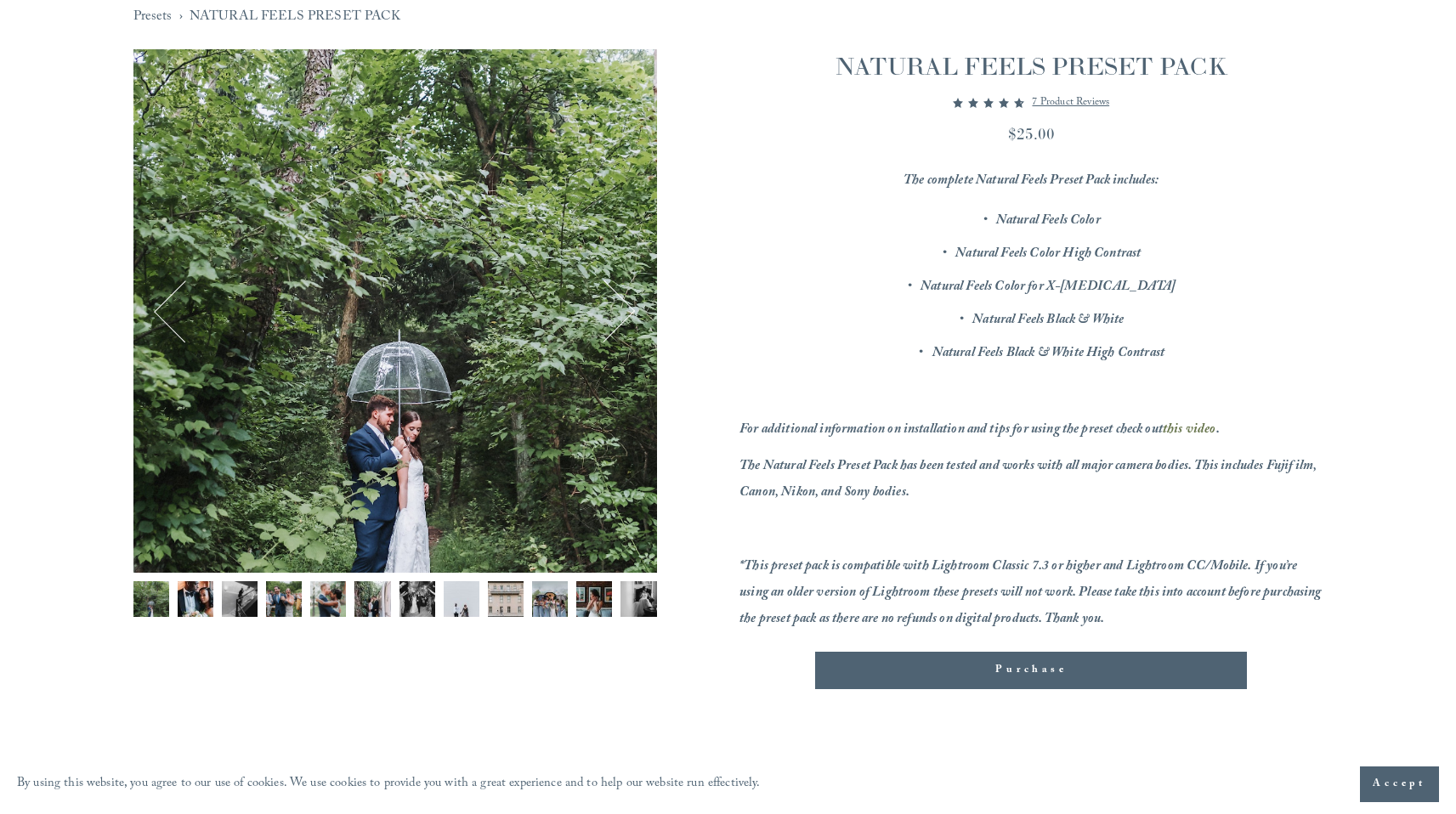
click at [622, 311] on button "Next" at bounding box center [604, 310] width 61 height 60
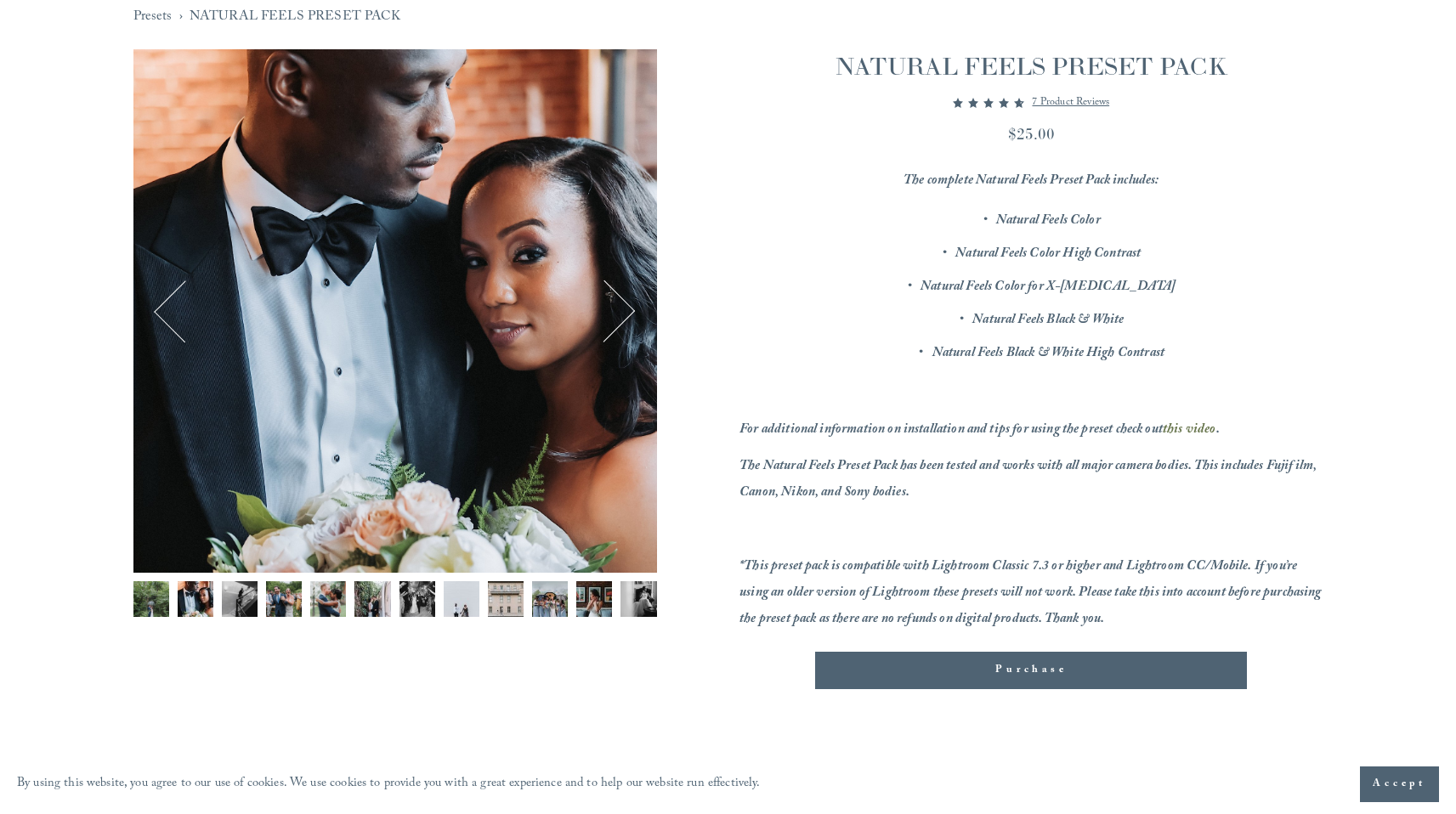
click at [168, 323] on button "Previous" at bounding box center [184, 310] width 61 height 60
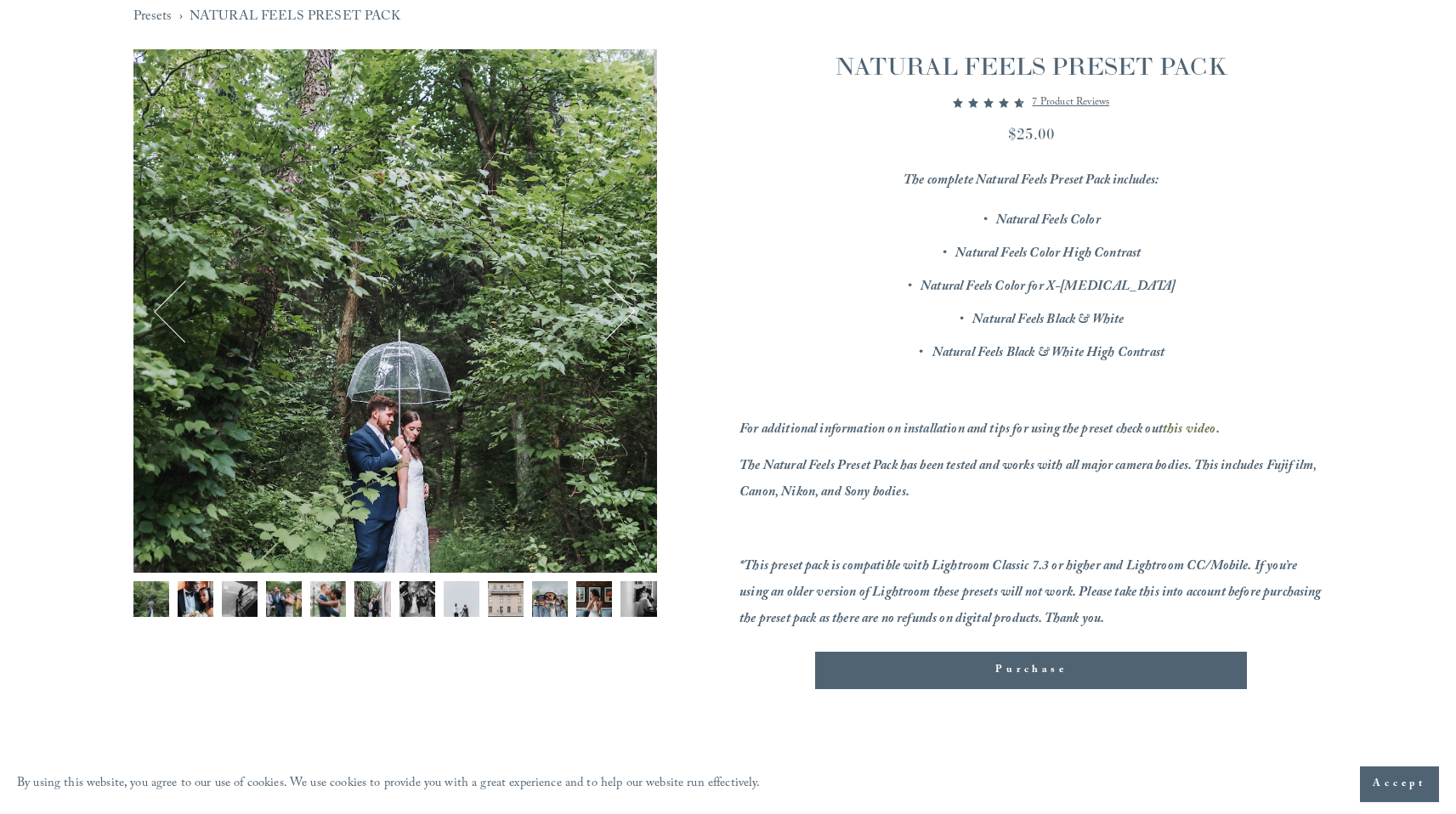
click at [614, 331] on button "Next" at bounding box center [604, 310] width 61 height 60
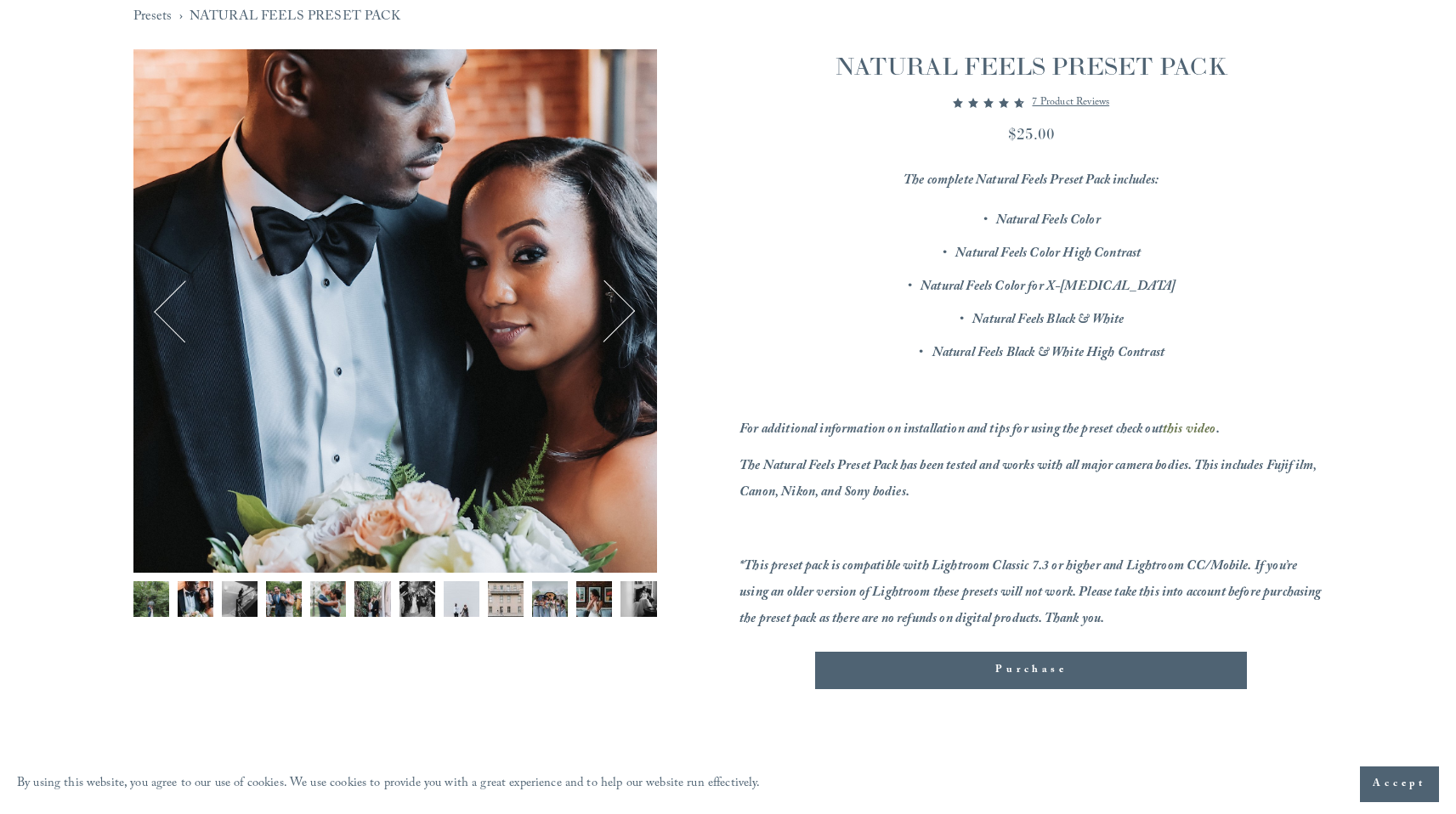
click at [614, 331] on button "Next" at bounding box center [604, 310] width 61 height 60
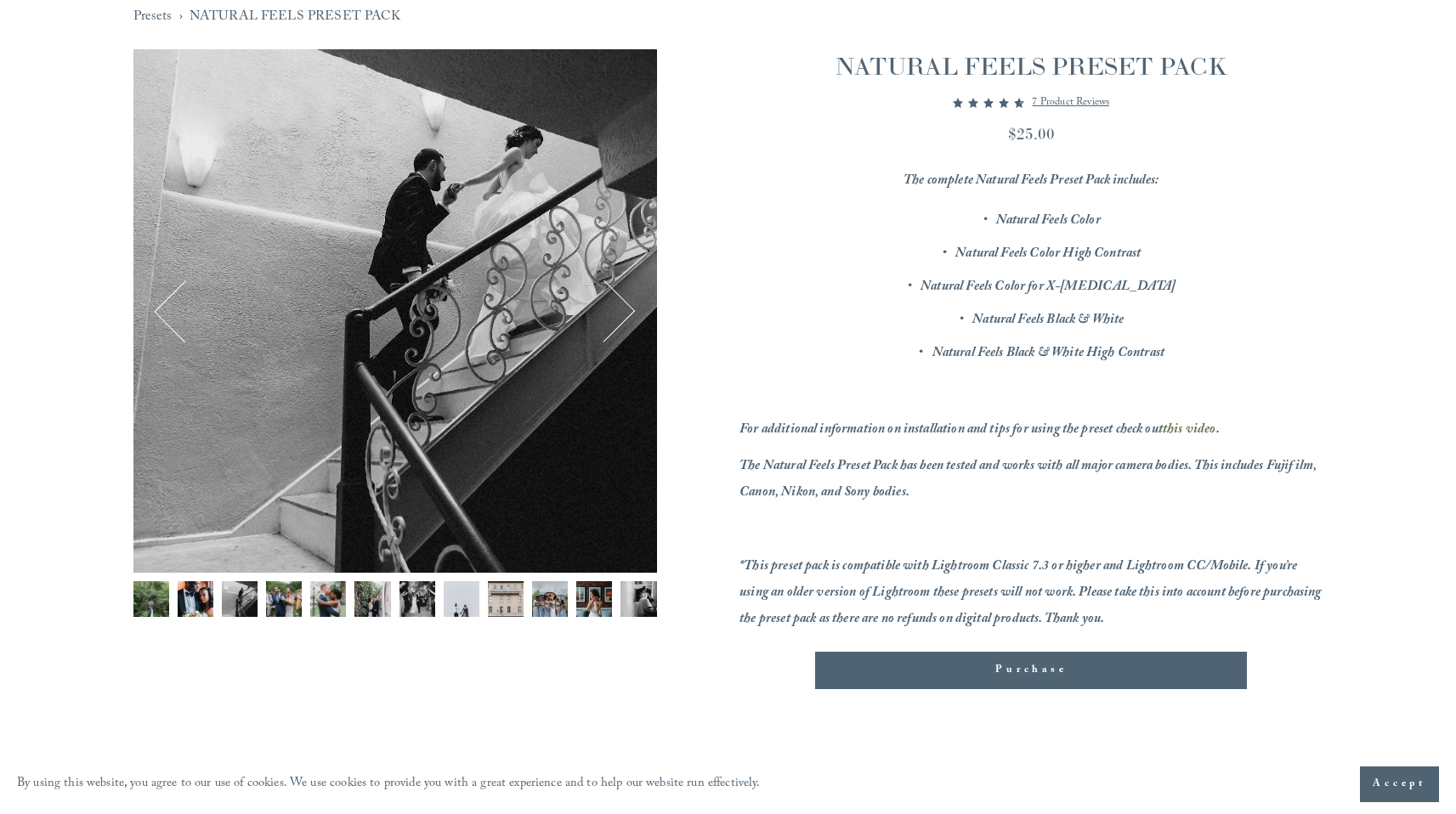
click at [614, 331] on button "Next" at bounding box center [604, 310] width 61 height 60
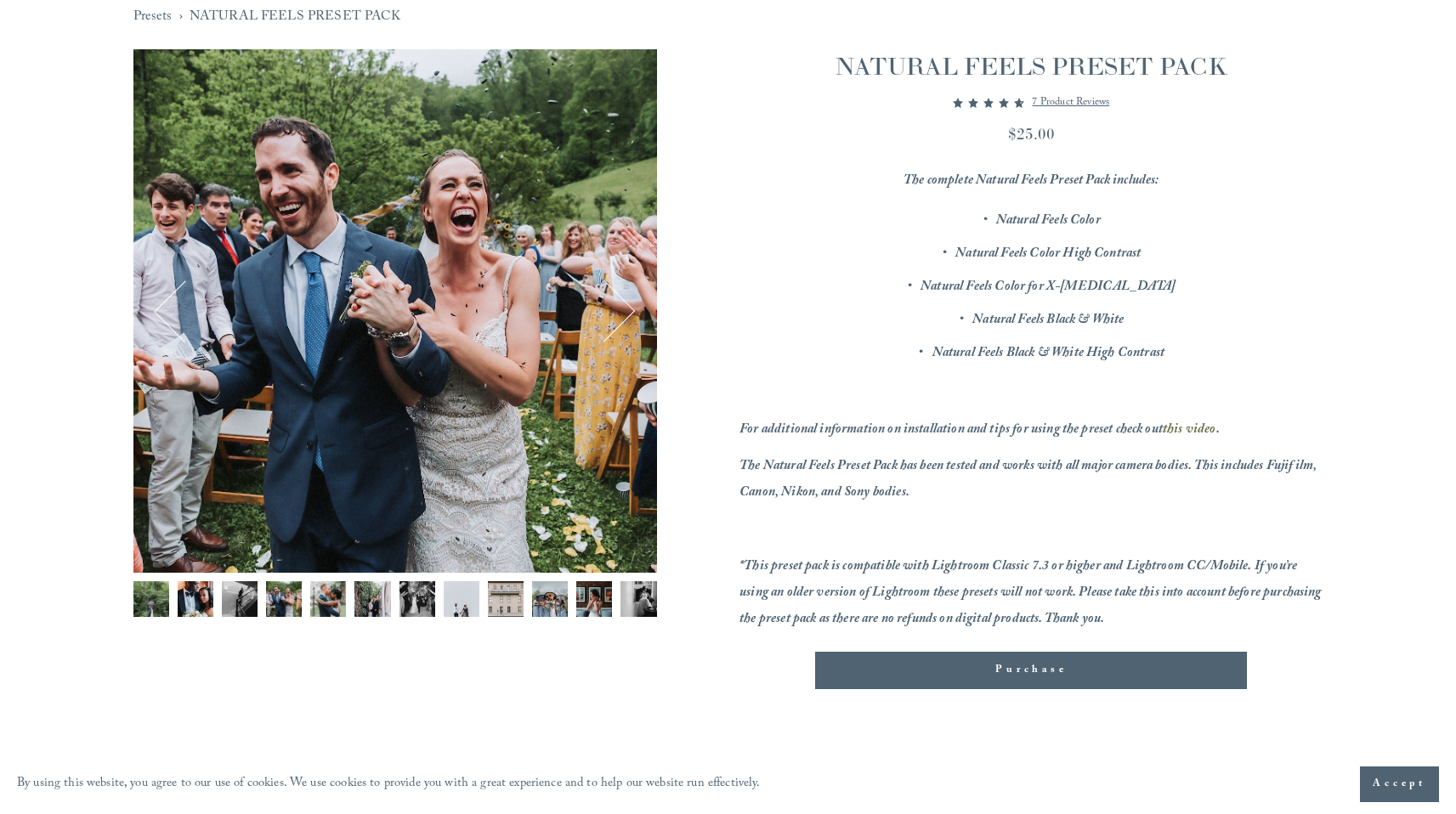
click at [611, 319] on button "Next" at bounding box center [604, 310] width 61 height 60
